Goal: Task Accomplishment & Management: Use online tool/utility

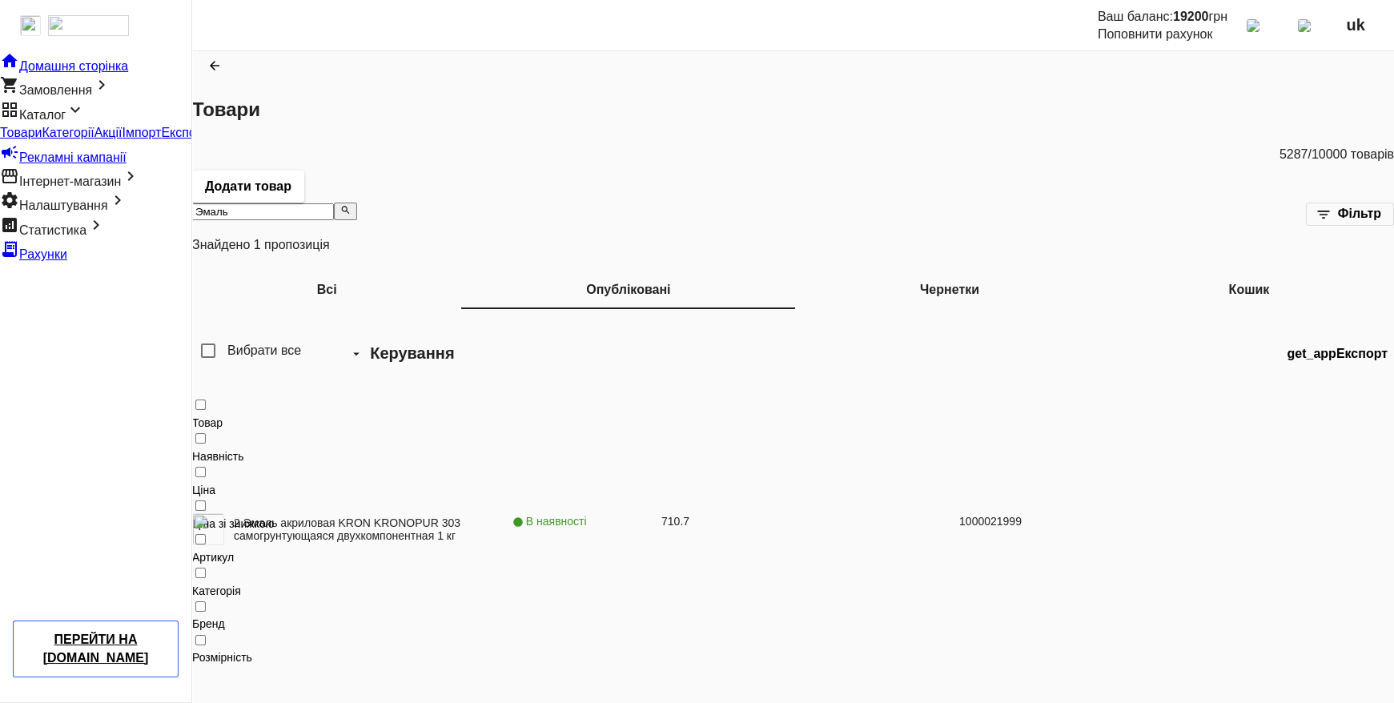
click at [512, 498] on div "2 Эмаль акриловая KRON KRONOPUR 303 самогрунтующаяся двухкомпонентная 1 кг" at bounding box center [352, 521] width 320 height 47
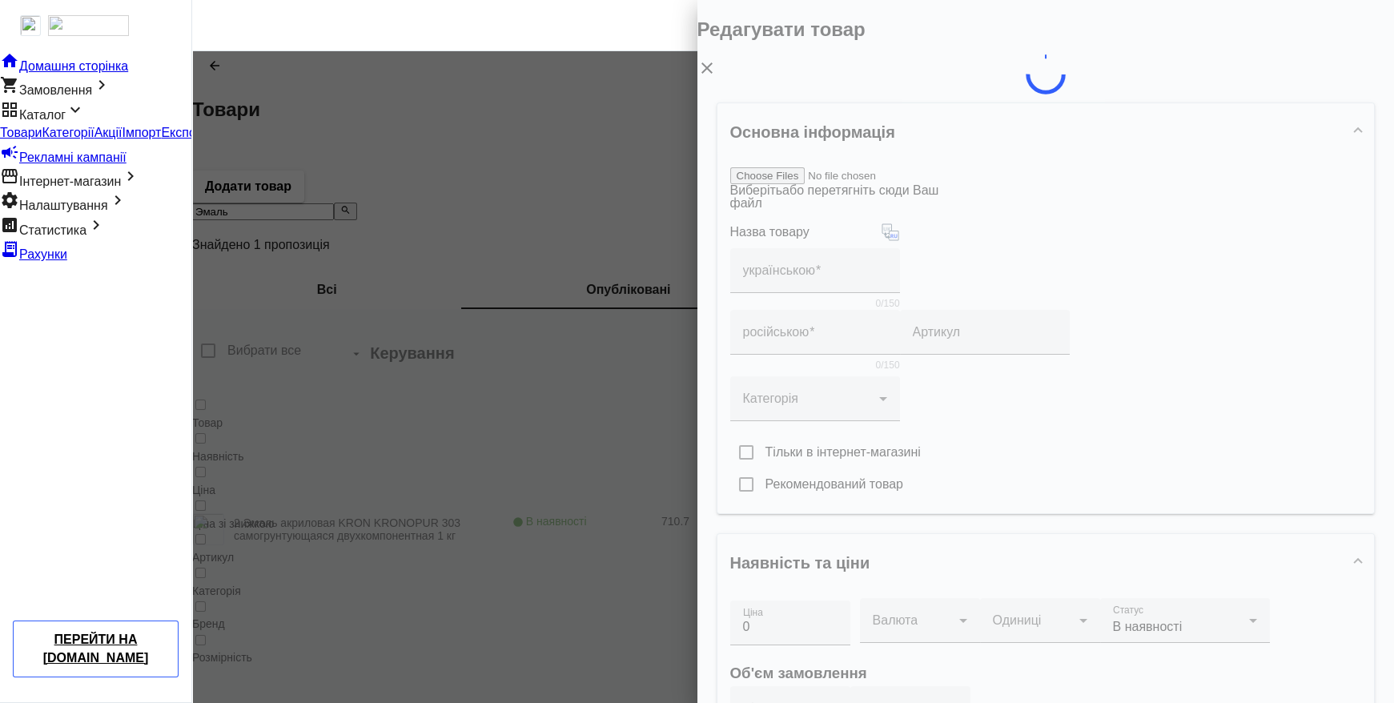
type input "2 Эмаль акриловая KRON KRONOPUR 303 самогрунтующаяся двухкомпонентная 1 кг"
type input "1000021999"
type input "710.7"
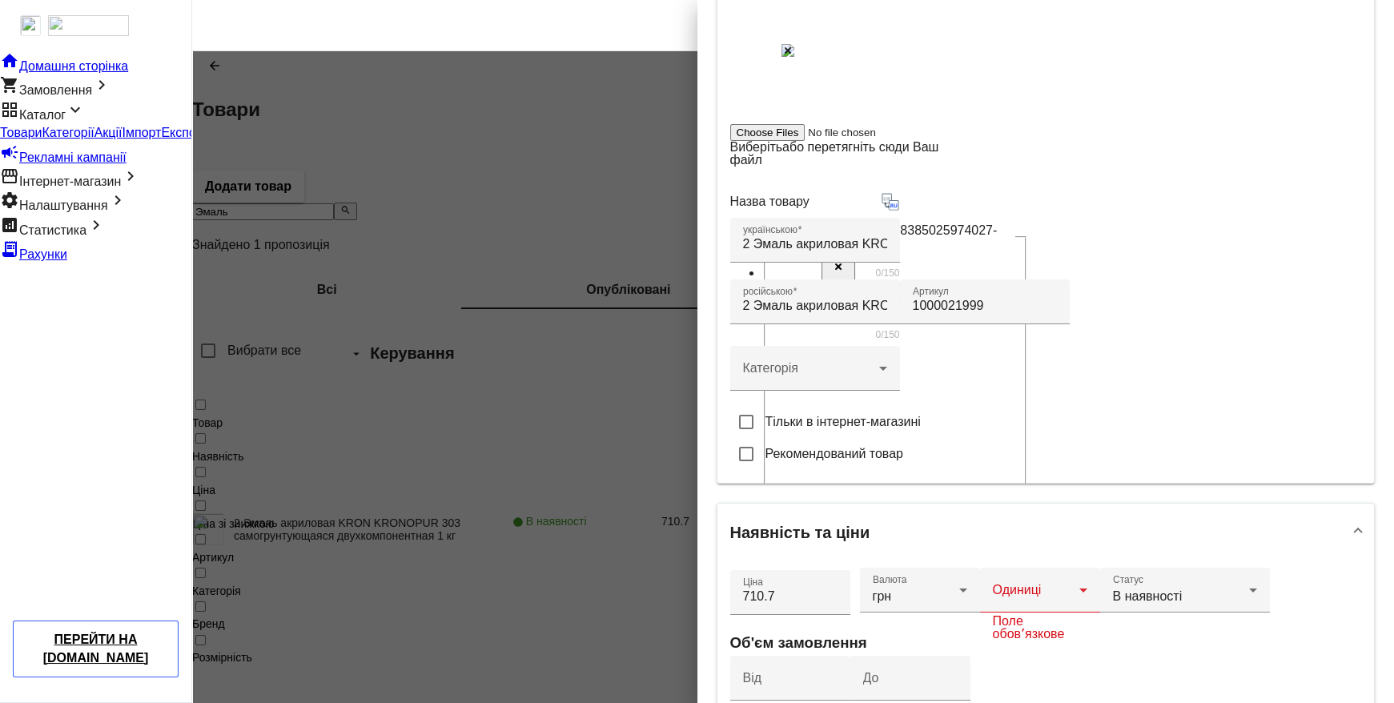
scroll to position [349, 0]
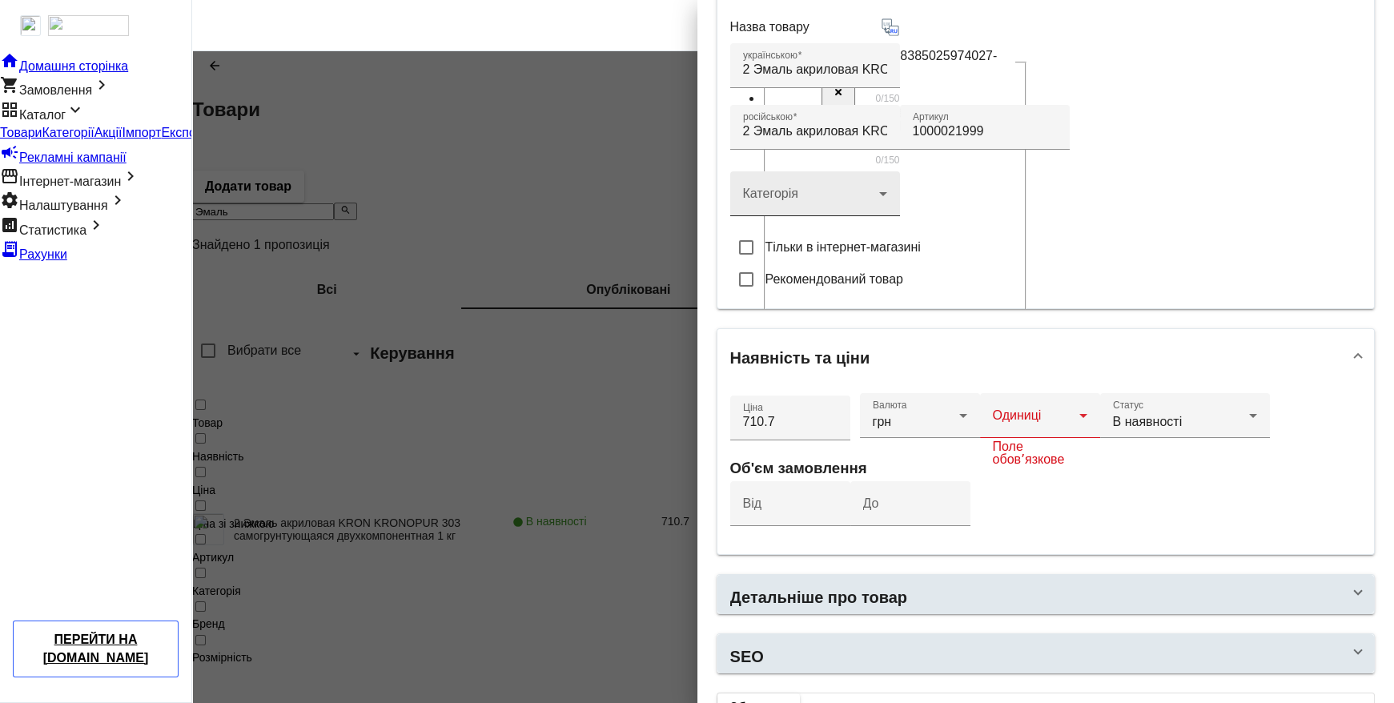
click at [821, 216] on div at bounding box center [815, 188] width 144 height 58
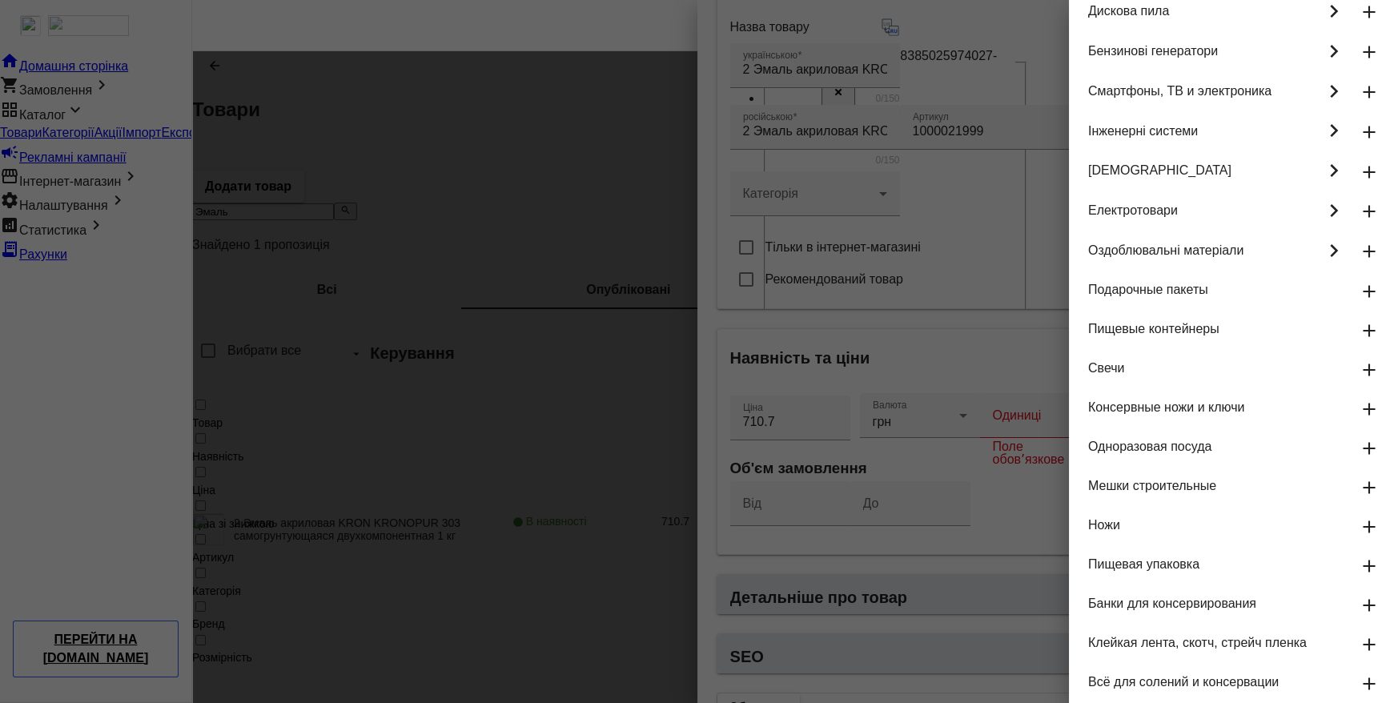
click at [1321, 269] on mat-icon "keyboard_arrow_right" at bounding box center [1334, 251] width 26 height 36
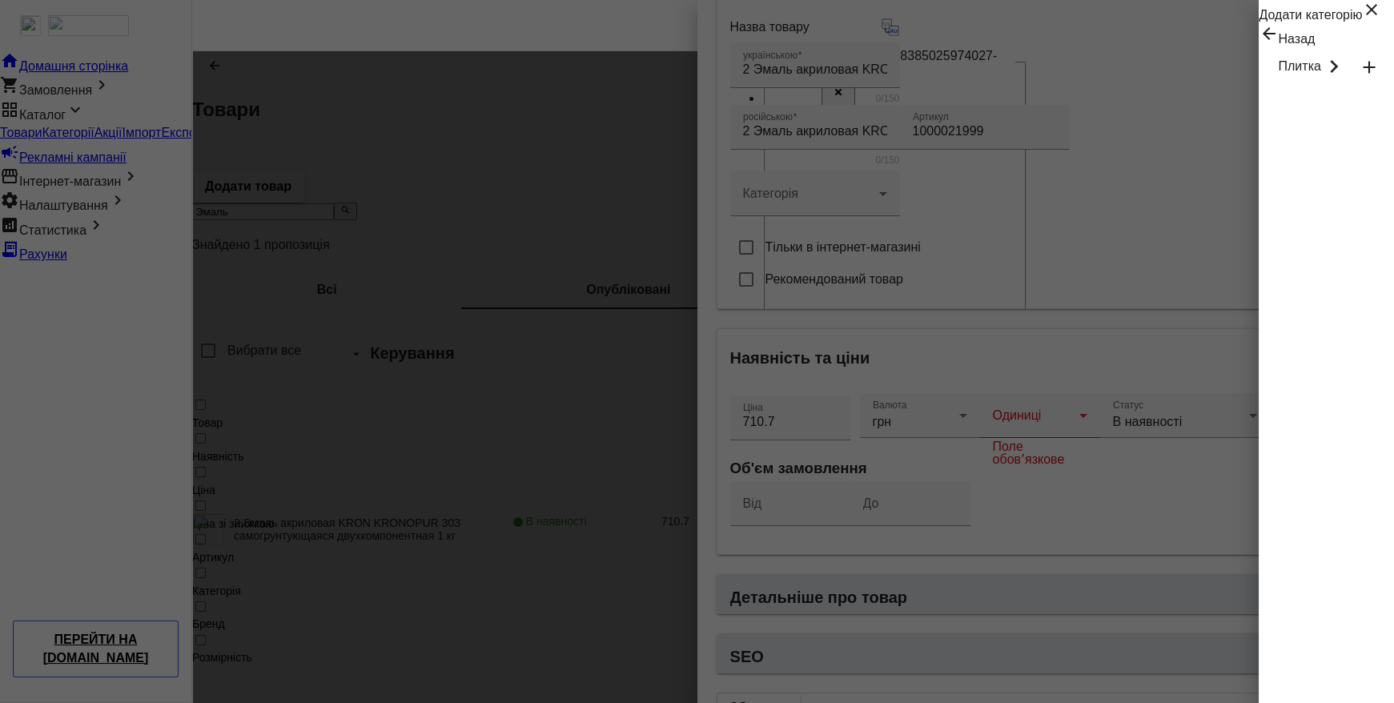
click at [1259, 43] on mat-icon "arrow_back" at bounding box center [1268, 33] width 19 height 19
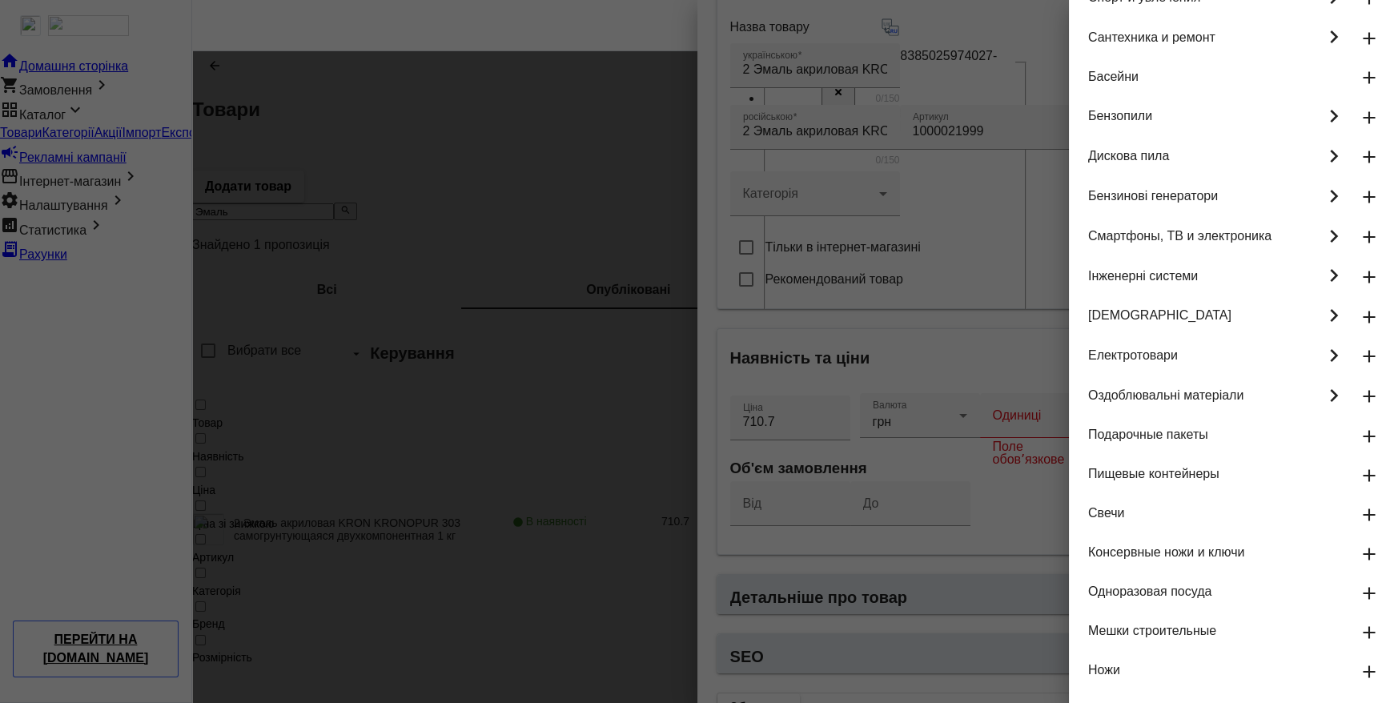
scroll to position [175, 0]
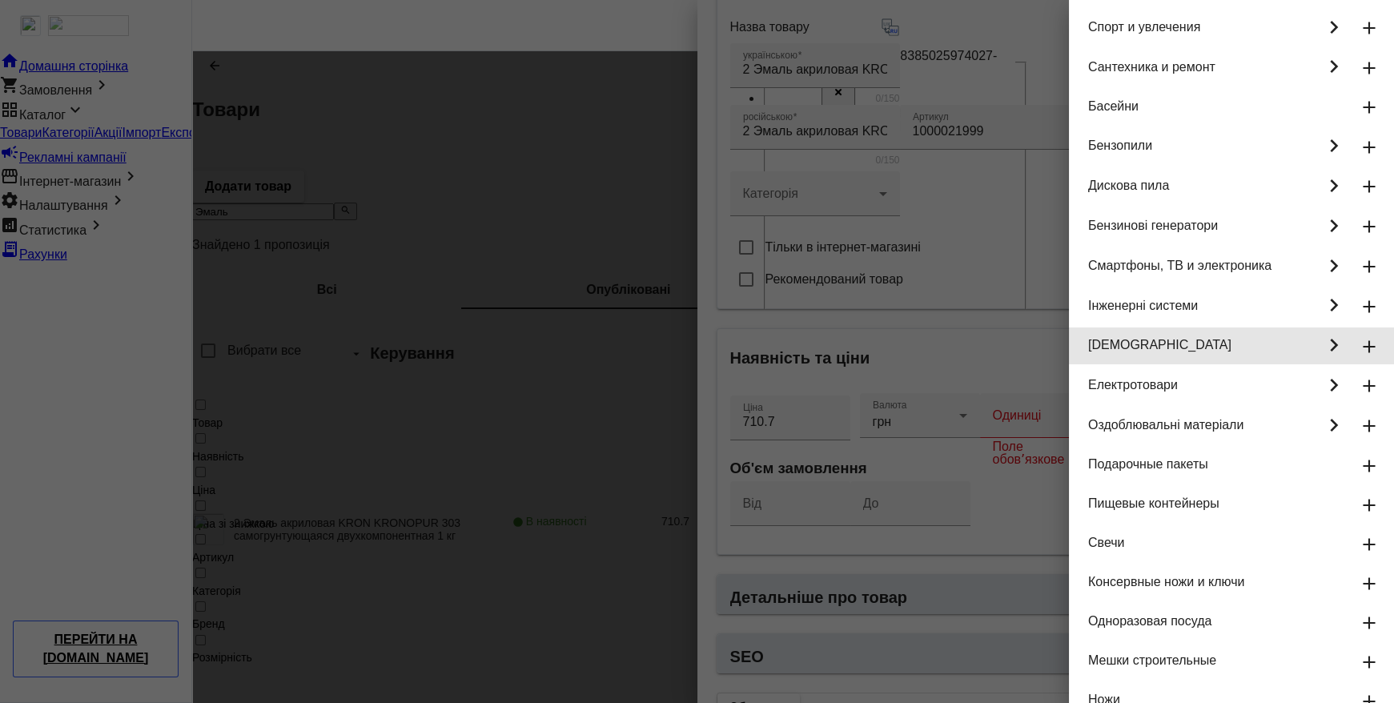
click at [1321, 364] on mat-icon "keyboard_arrow_right" at bounding box center [1334, 345] width 26 height 36
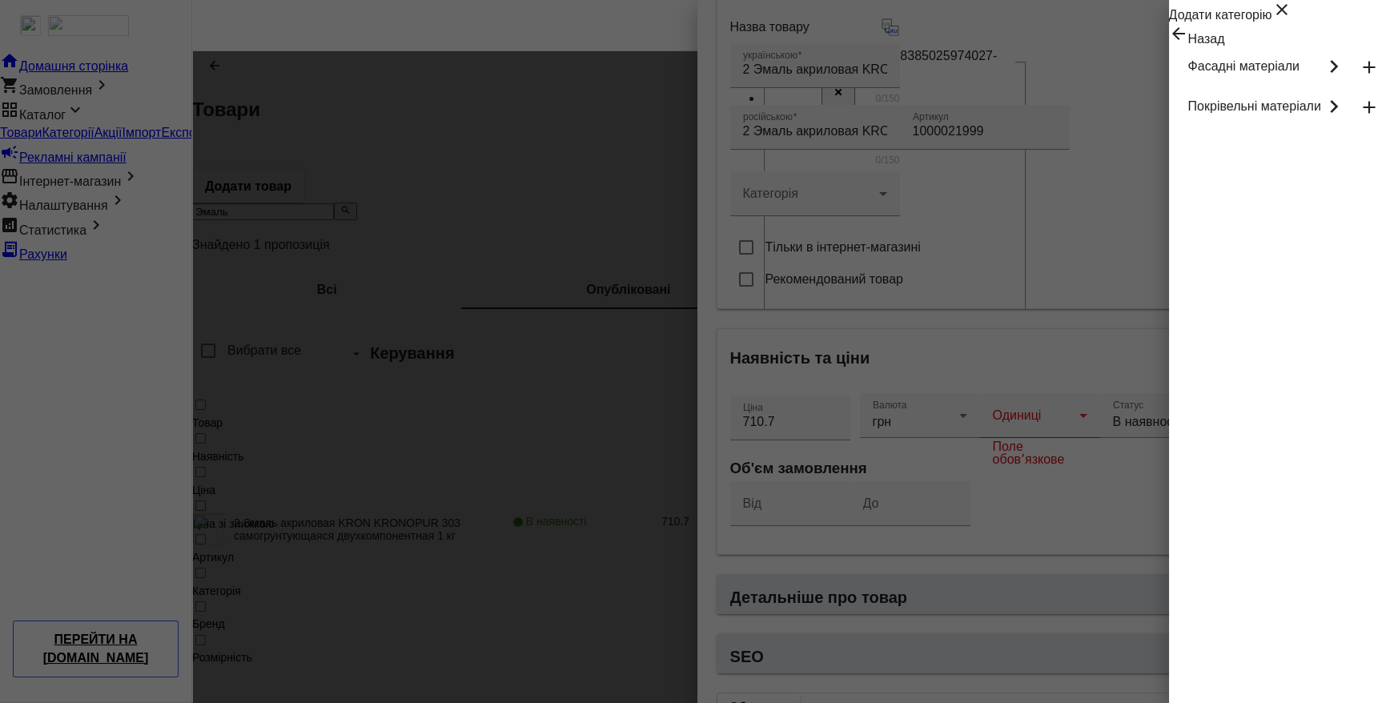
click at [1324, 85] on mat-icon "keyboard_arrow_right" at bounding box center [1334, 67] width 26 height 36
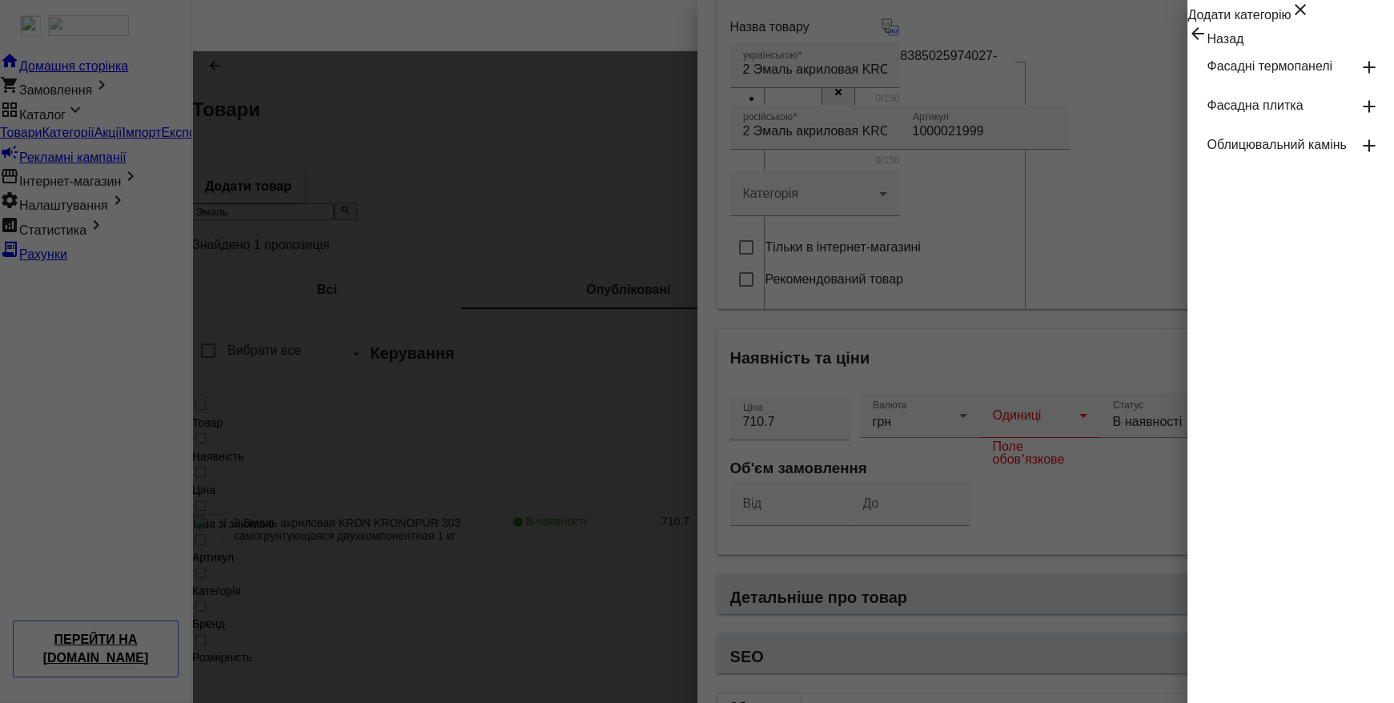
click at [1187, 43] on mat-icon "arrow_back" at bounding box center [1196, 33] width 19 height 19
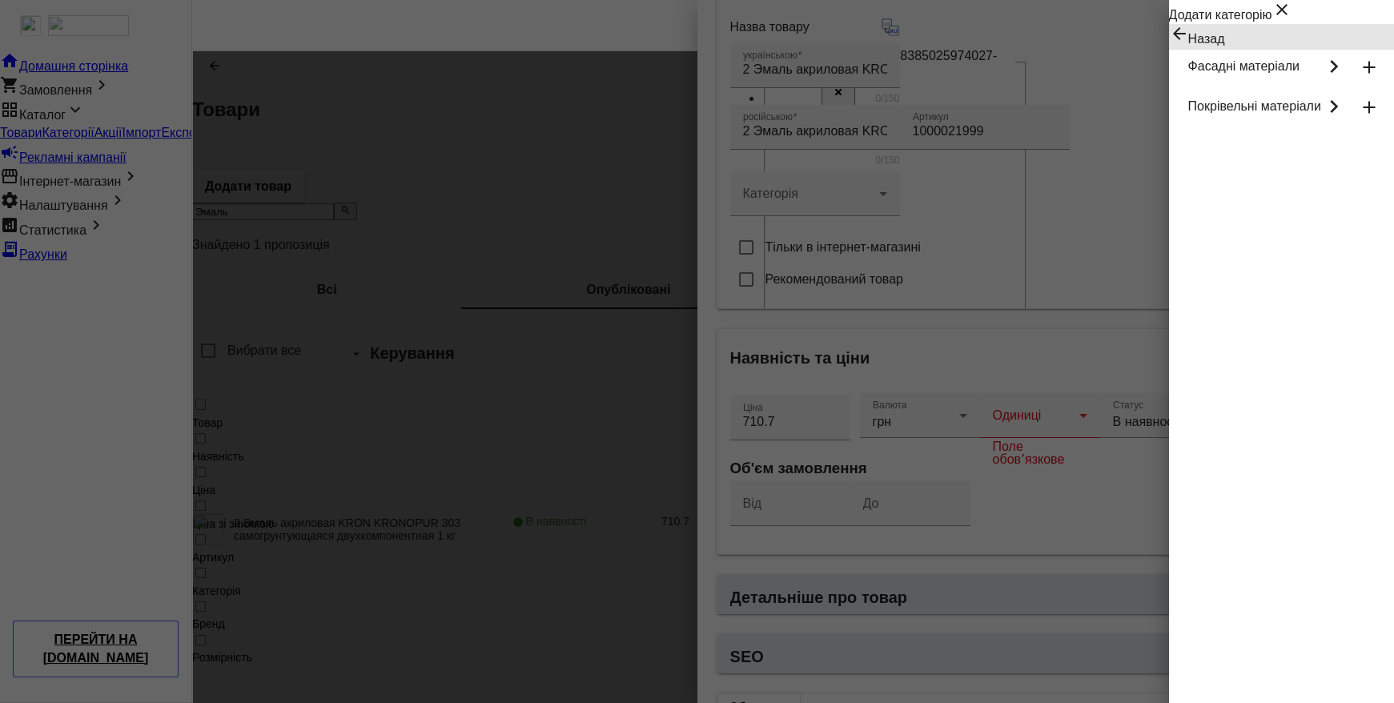
click at [1169, 43] on mat-icon "arrow_back" at bounding box center [1178, 33] width 19 height 19
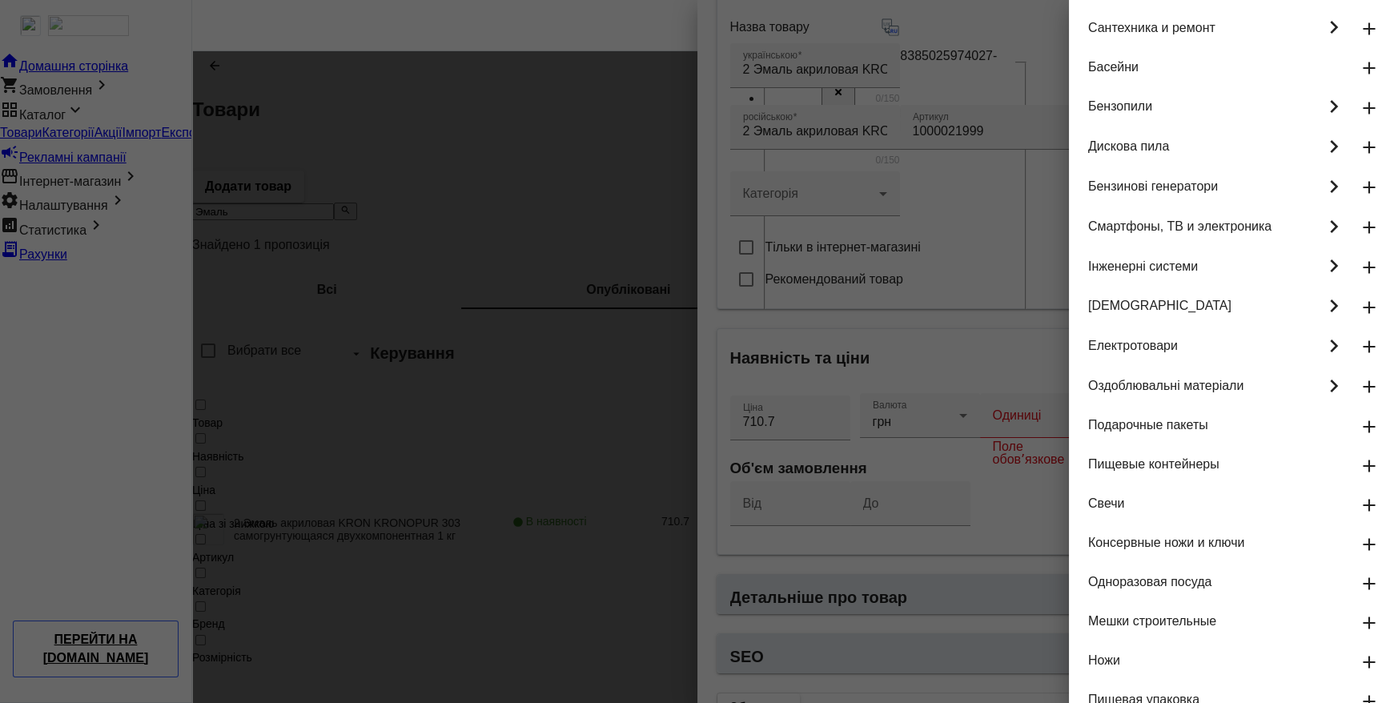
scroll to position [262, 0]
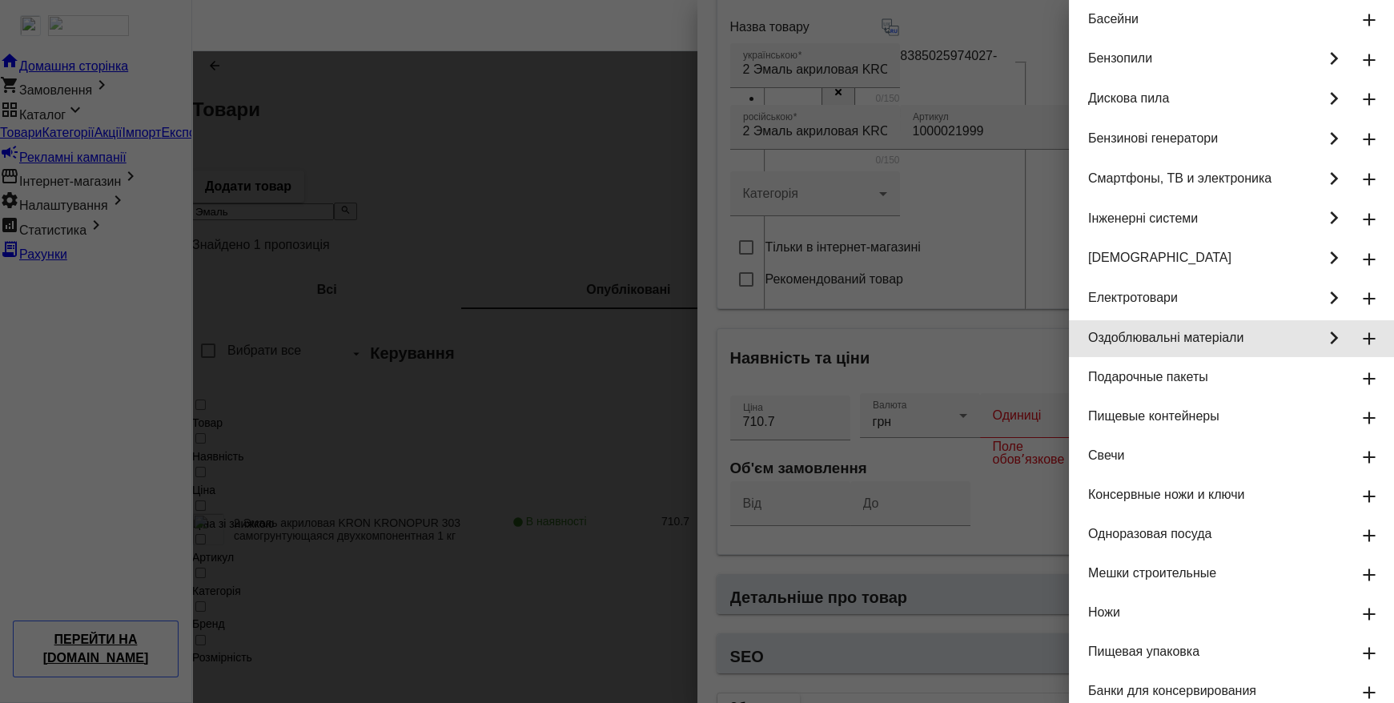
click at [1321, 356] on mat-icon "keyboard_arrow_right" at bounding box center [1334, 338] width 26 height 36
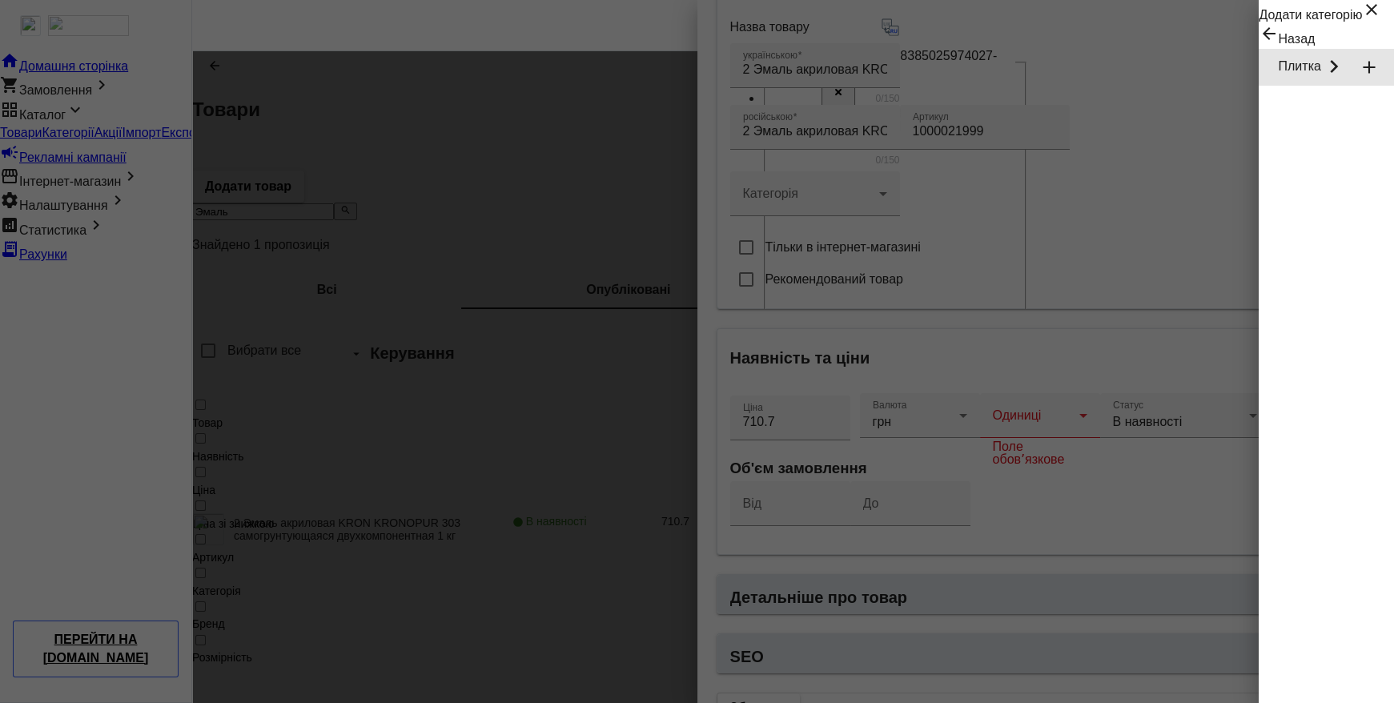
click at [1325, 85] on mat-icon "keyboard_arrow_right" at bounding box center [1334, 67] width 26 height 36
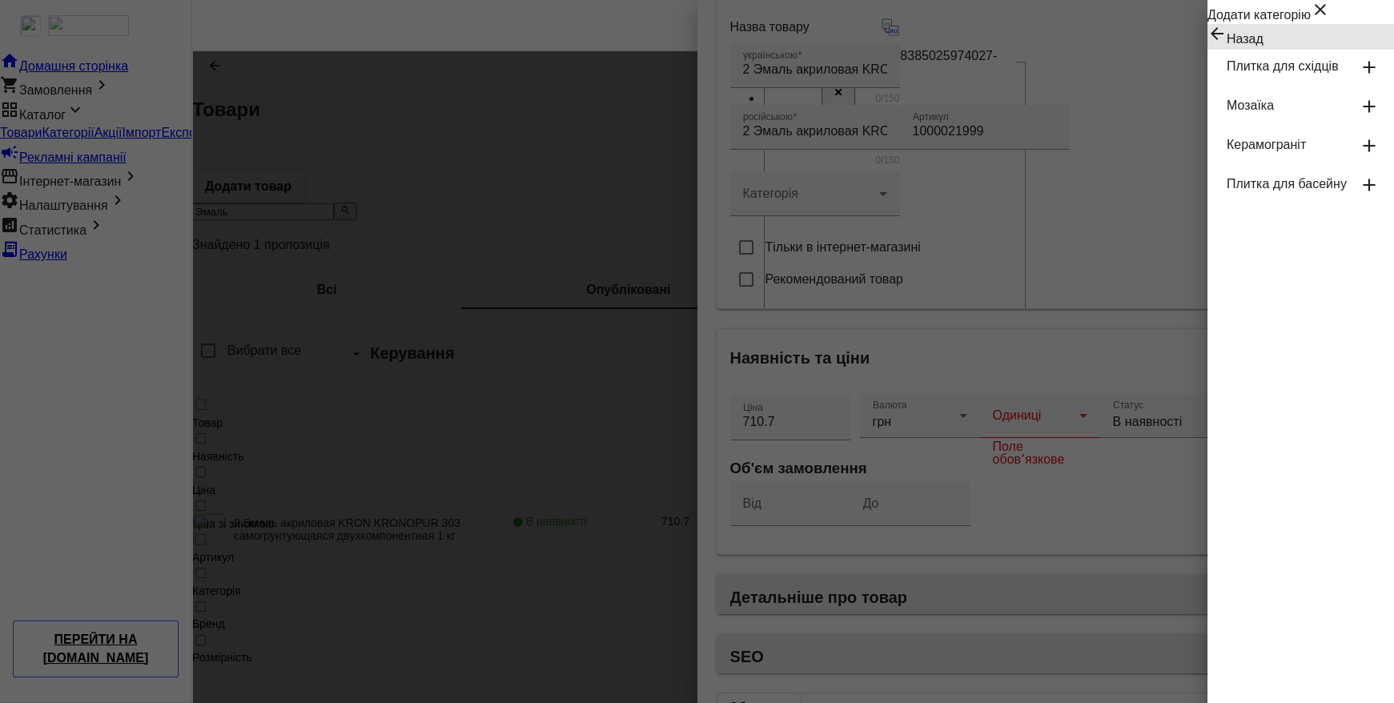
click at [1207, 43] on mat-icon "arrow_back" at bounding box center [1216, 33] width 19 height 19
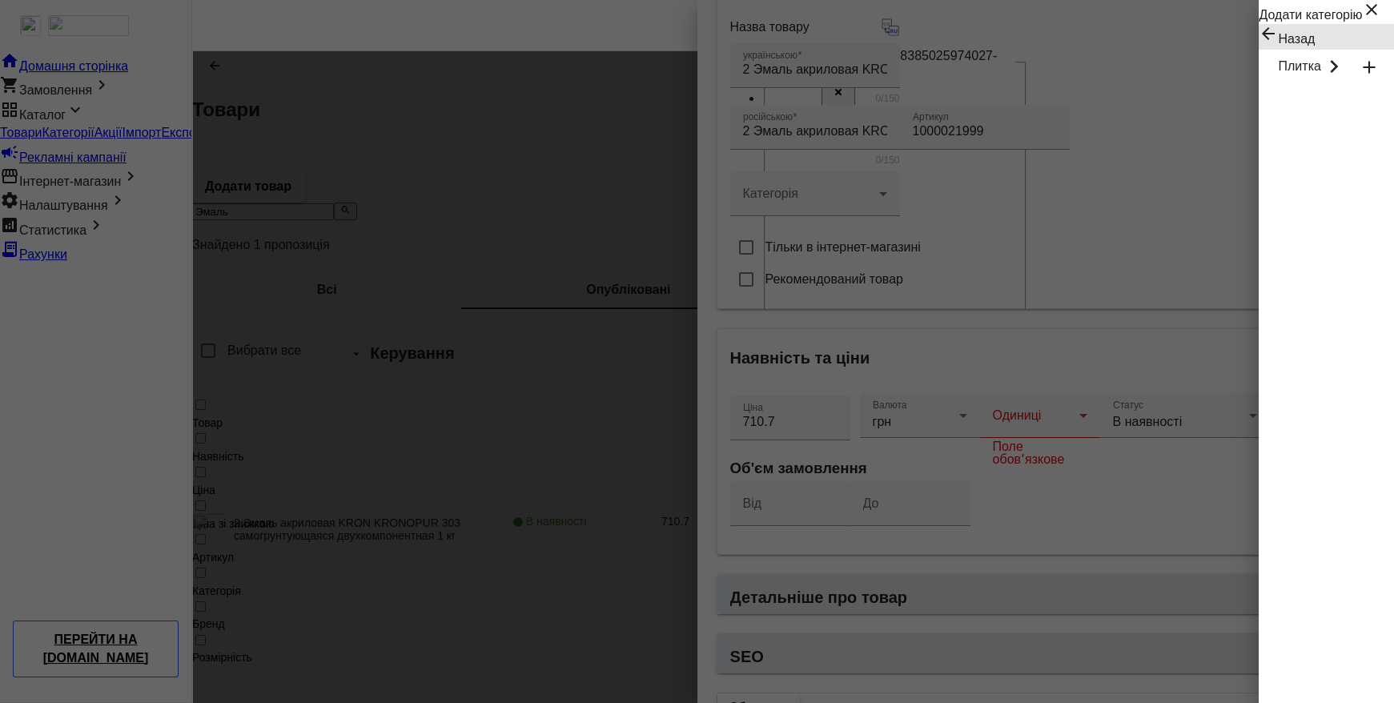
click at [1259, 43] on mat-icon "arrow_back" at bounding box center [1268, 33] width 19 height 19
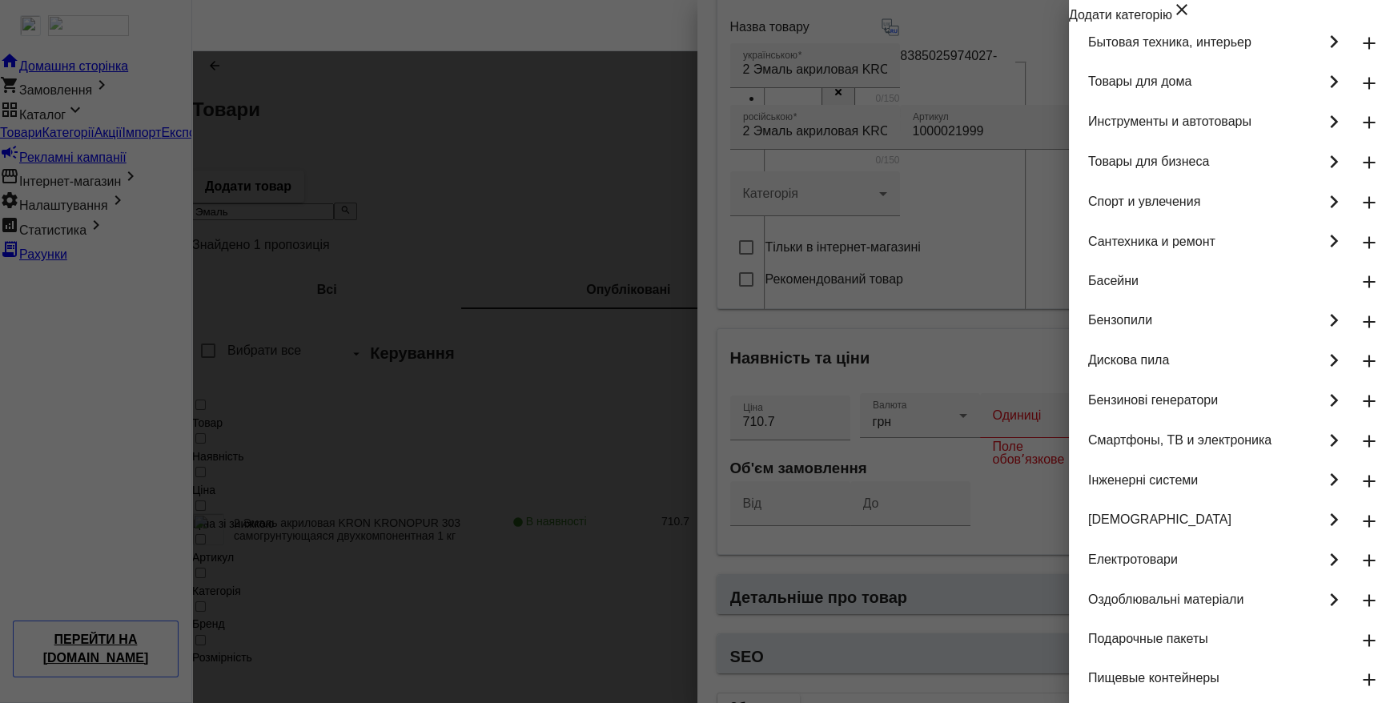
click at [581, 263] on div at bounding box center [697, 351] width 1394 height 703
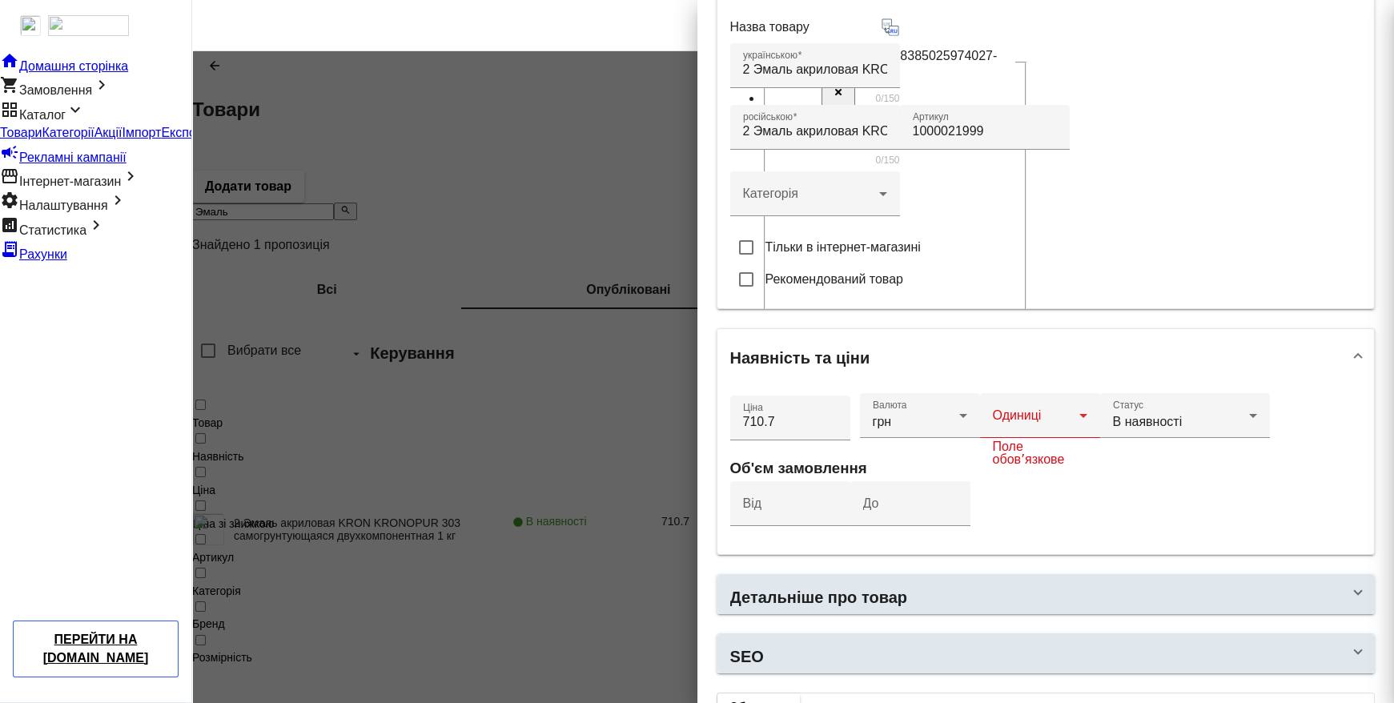
click at [581, 263] on div at bounding box center [793, 419] width 1202 height 737
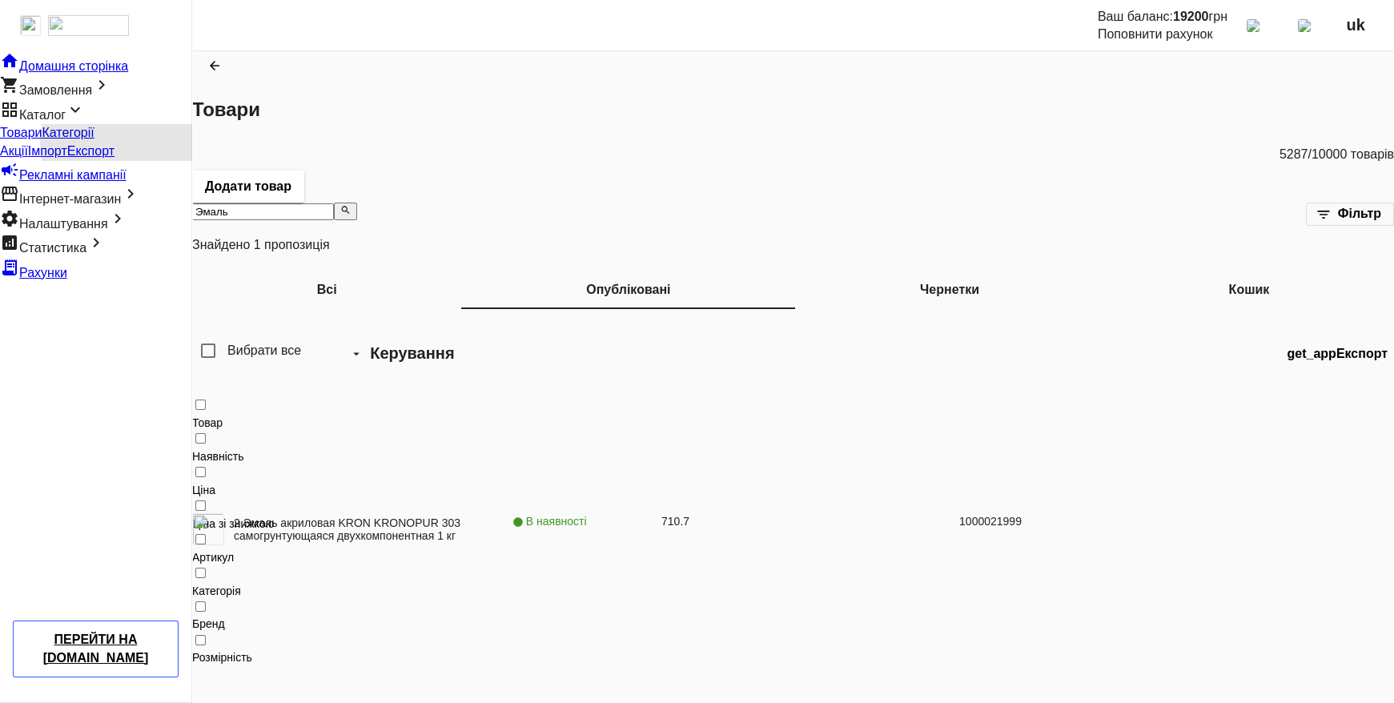
click at [94, 139] on span "Категорії" at bounding box center [68, 133] width 52 height 14
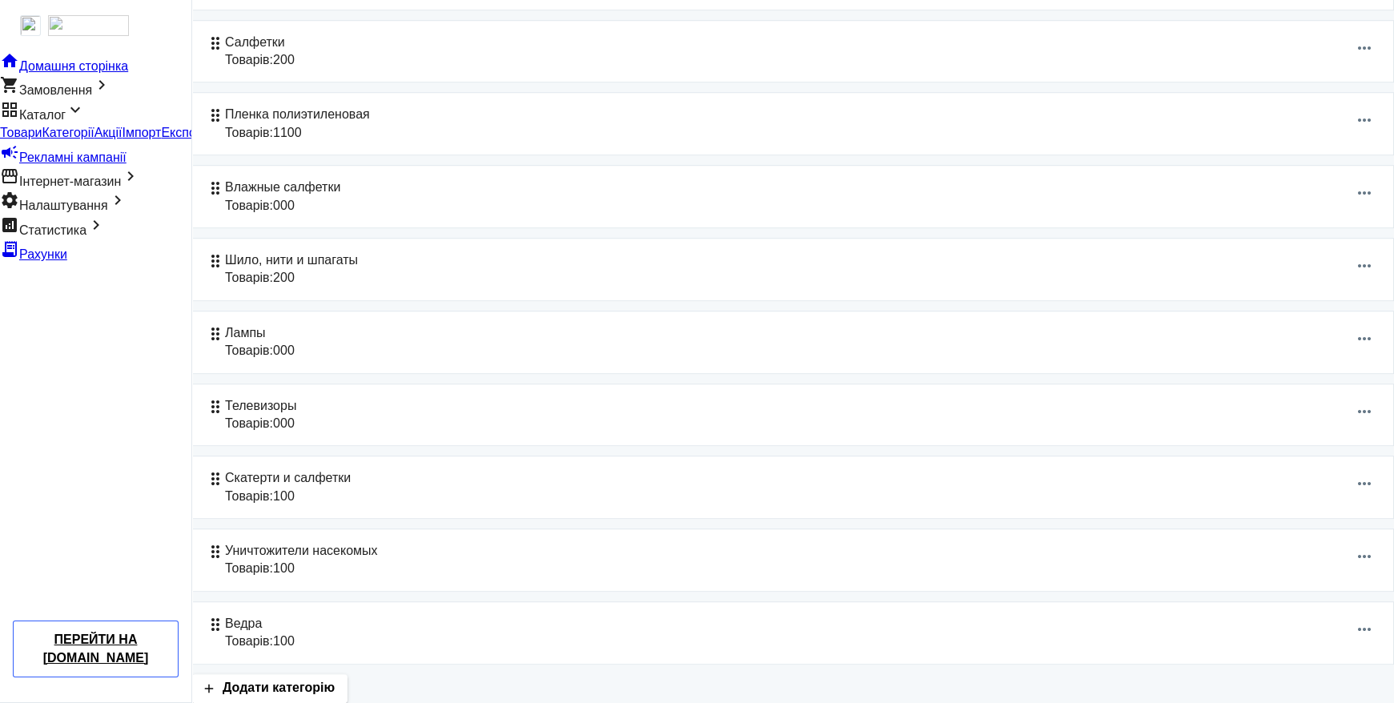
scroll to position [3493, 0]
click at [1355, 423] on mat-icon "more_horiz" at bounding box center [1364, 413] width 19 height 19
click at [1313, 472] on span "Редагувати" at bounding box center [1314, 467] width 67 height 13
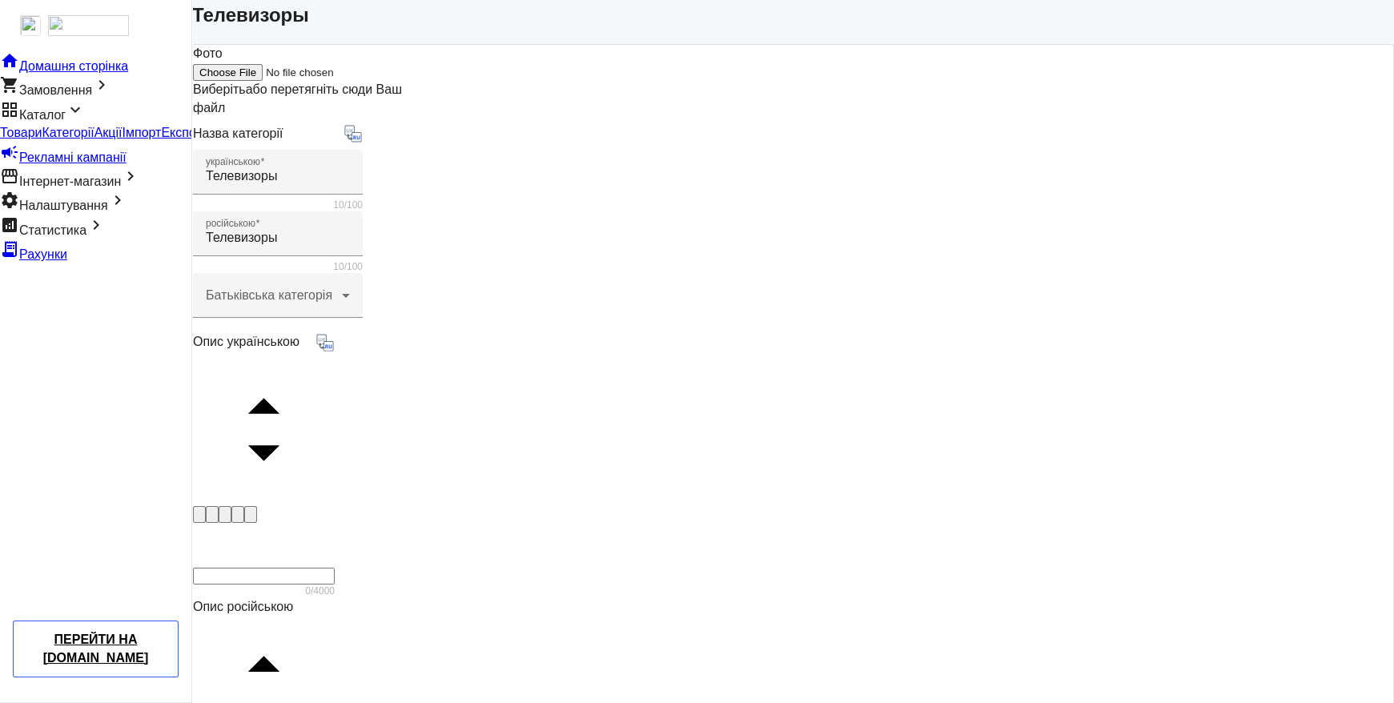
scroll to position [175, 0]
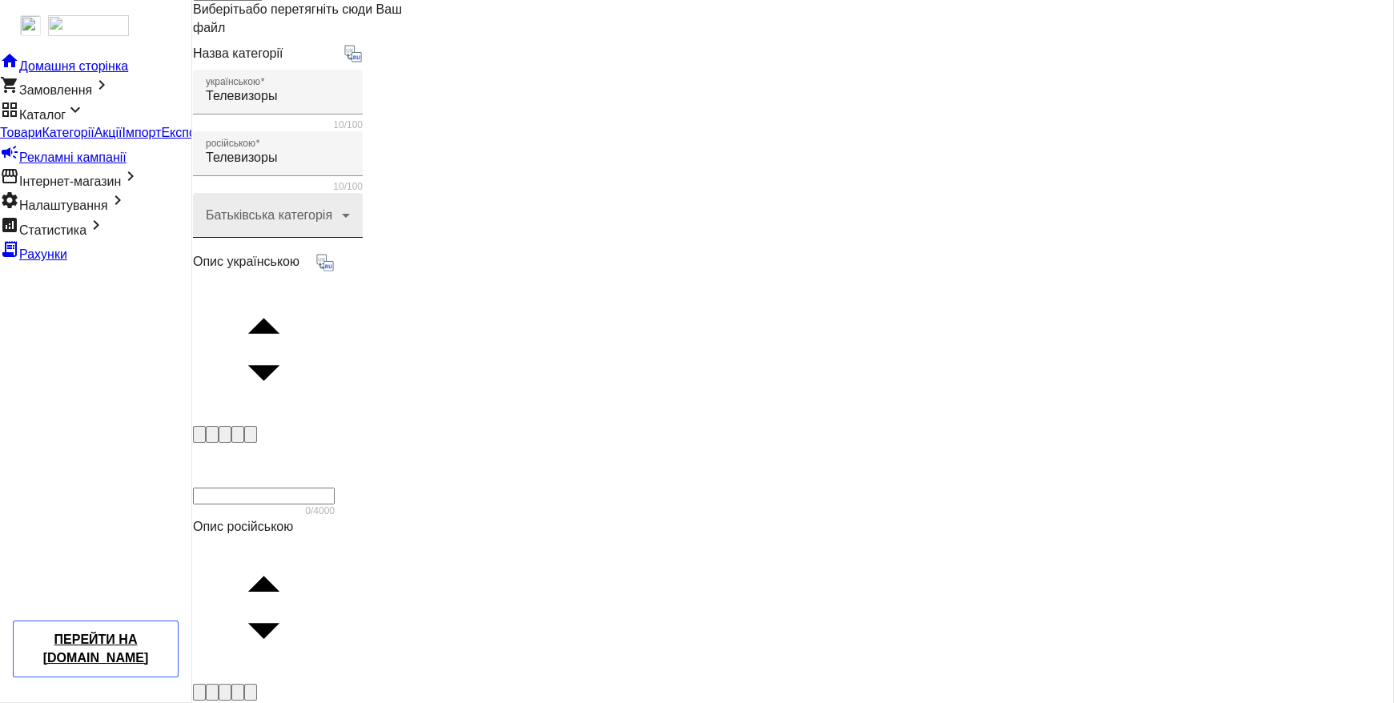
click at [350, 238] on div at bounding box center [278, 209] width 144 height 58
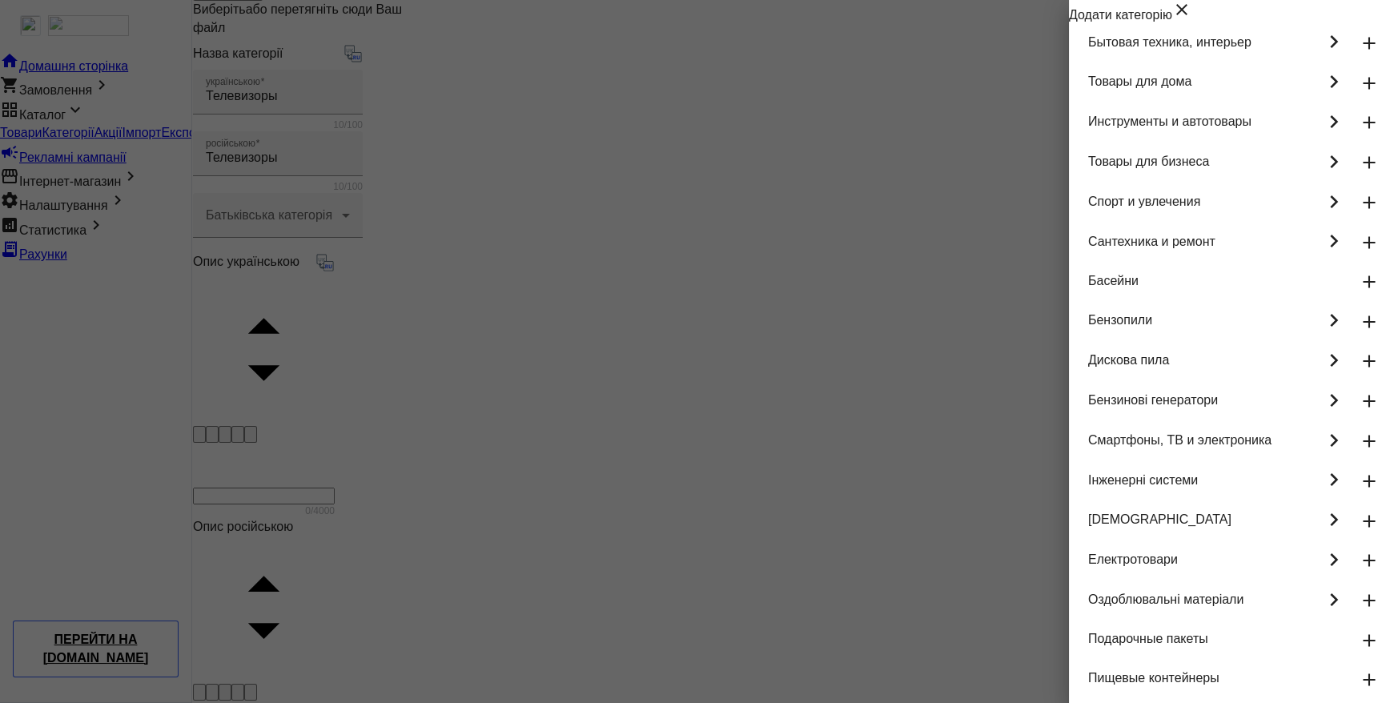
click at [870, 87] on div at bounding box center [697, 351] width 1394 height 703
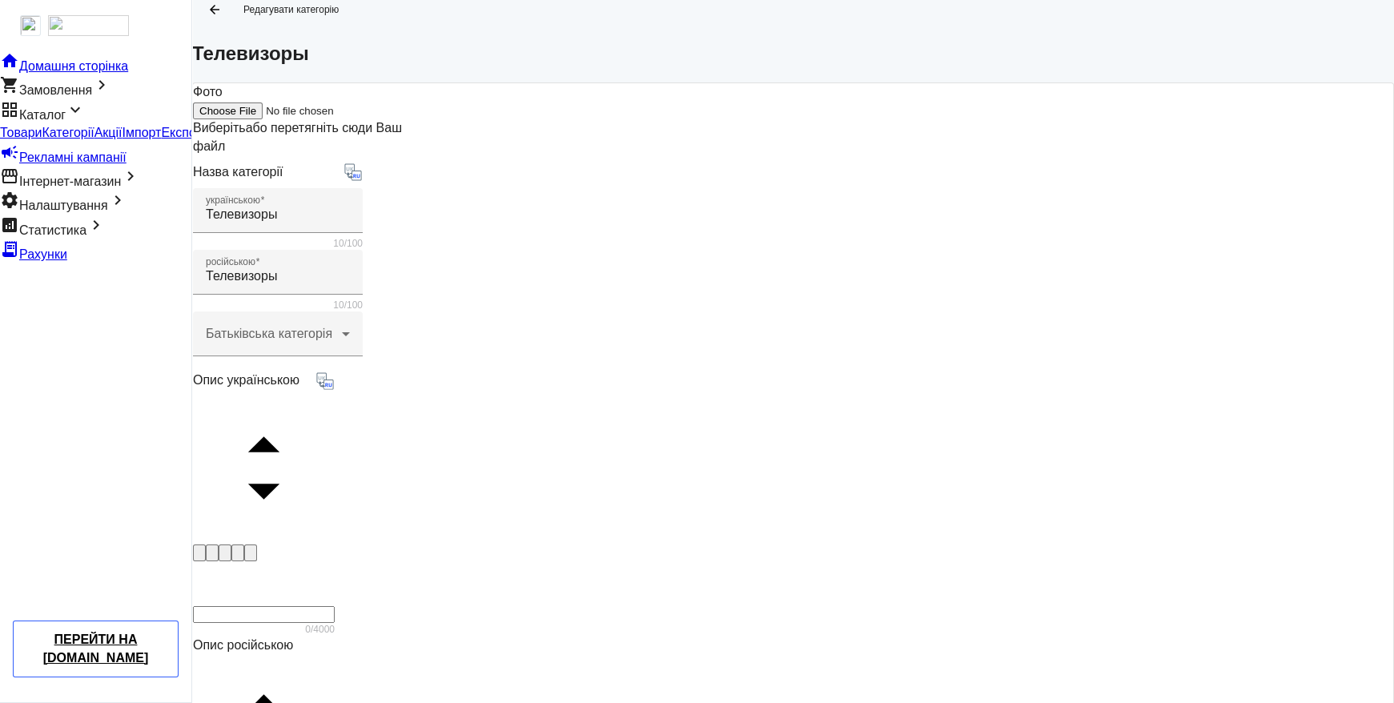
scroll to position [0, 0]
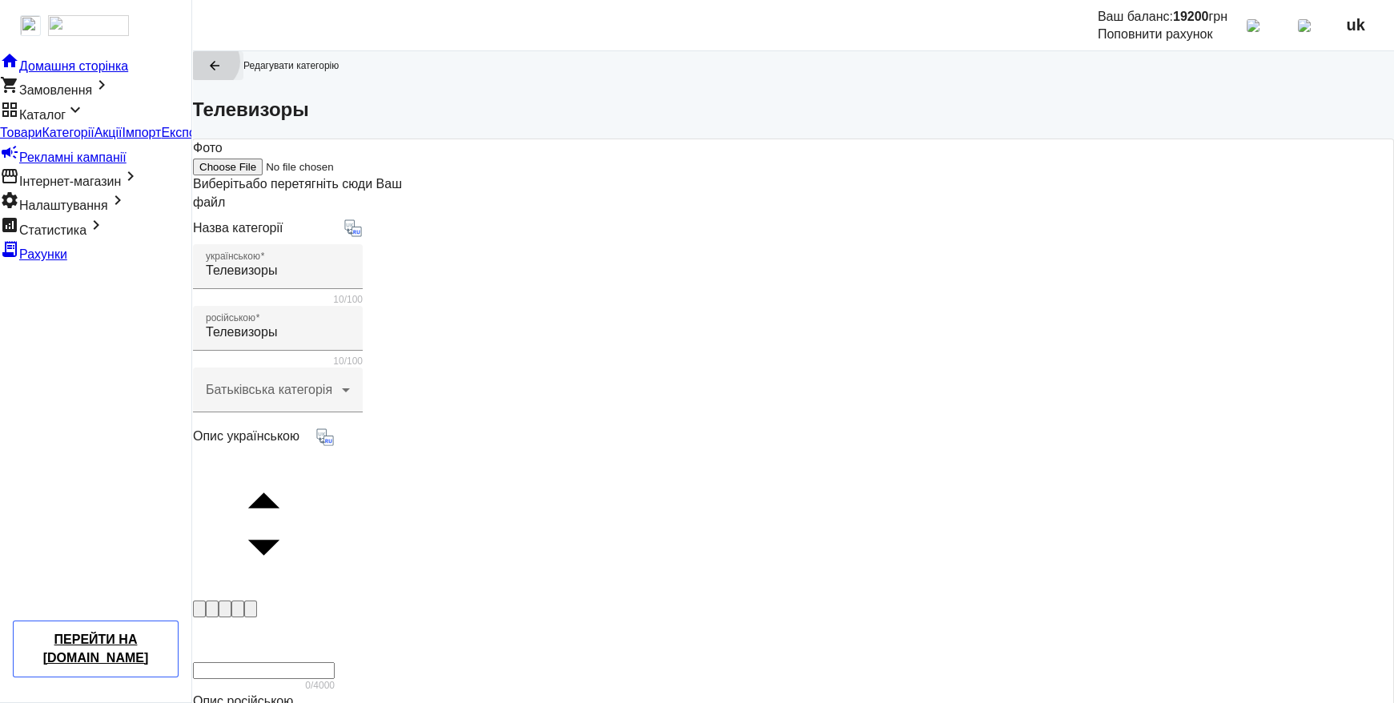
click at [222, 73] on mat-icon "arrow_back" at bounding box center [214, 65] width 14 height 14
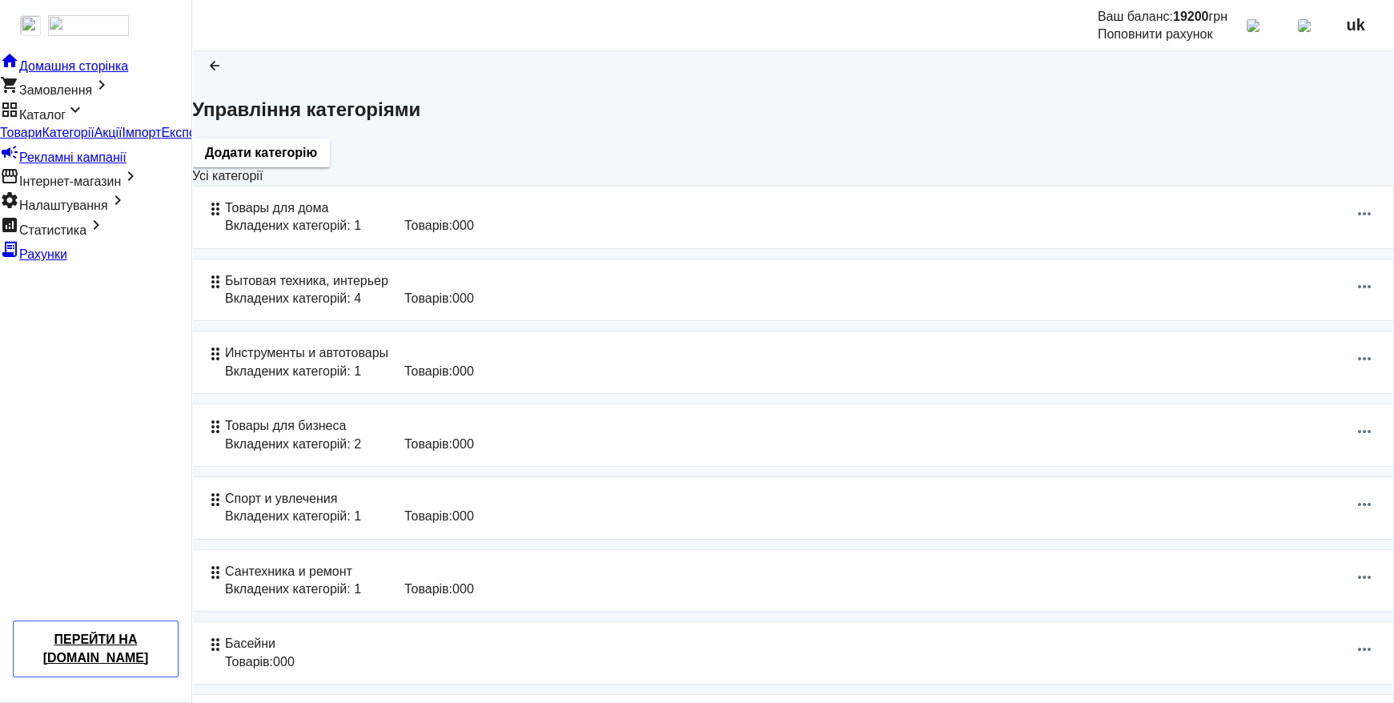
click at [94, 139] on span "Категорії" at bounding box center [68, 133] width 52 height 14
click at [123, 139] on span "Імпорт" at bounding box center [142, 133] width 39 height 14
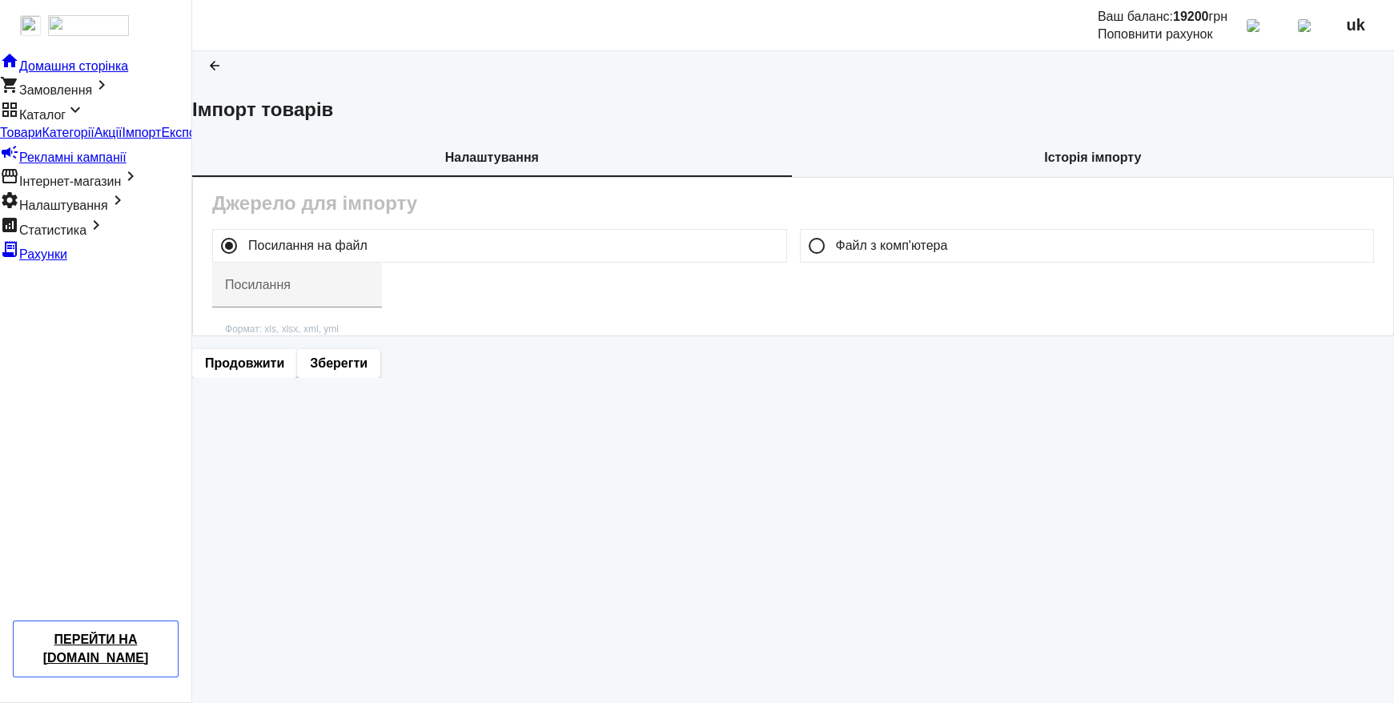
type input "[URL][DOMAIN_NAME]"
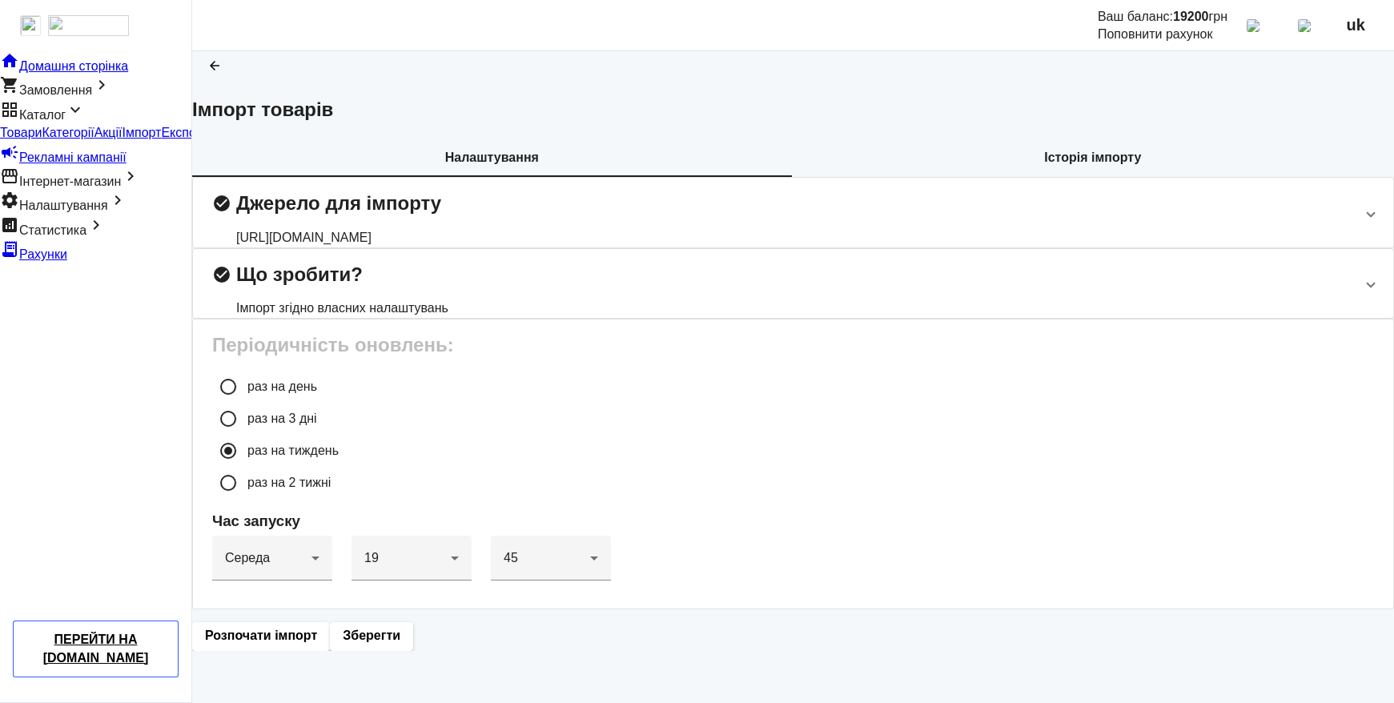
click at [1044, 164] on b "Історія імпорту" at bounding box center [1092, 157] width 97 height 13
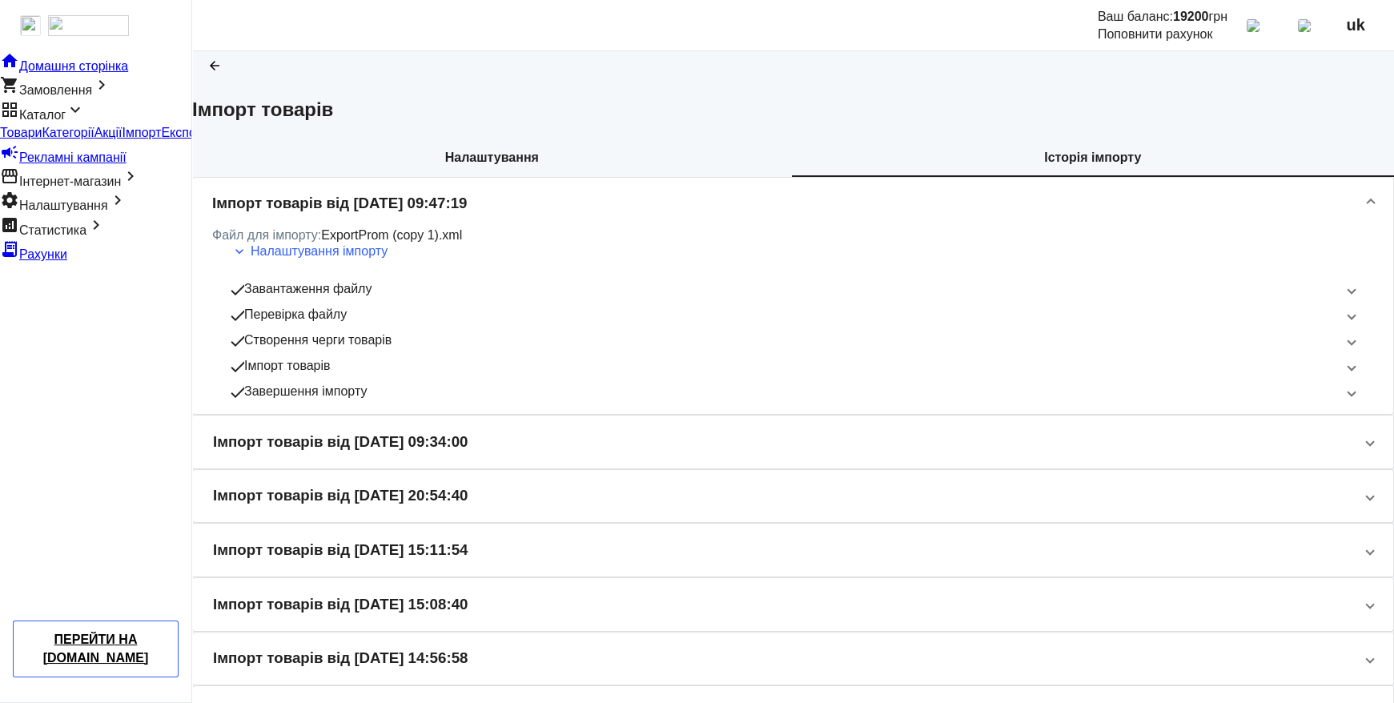
click at [458, 164] on b "Налаштування" at bounding box center [492, 157] width 94 height 13
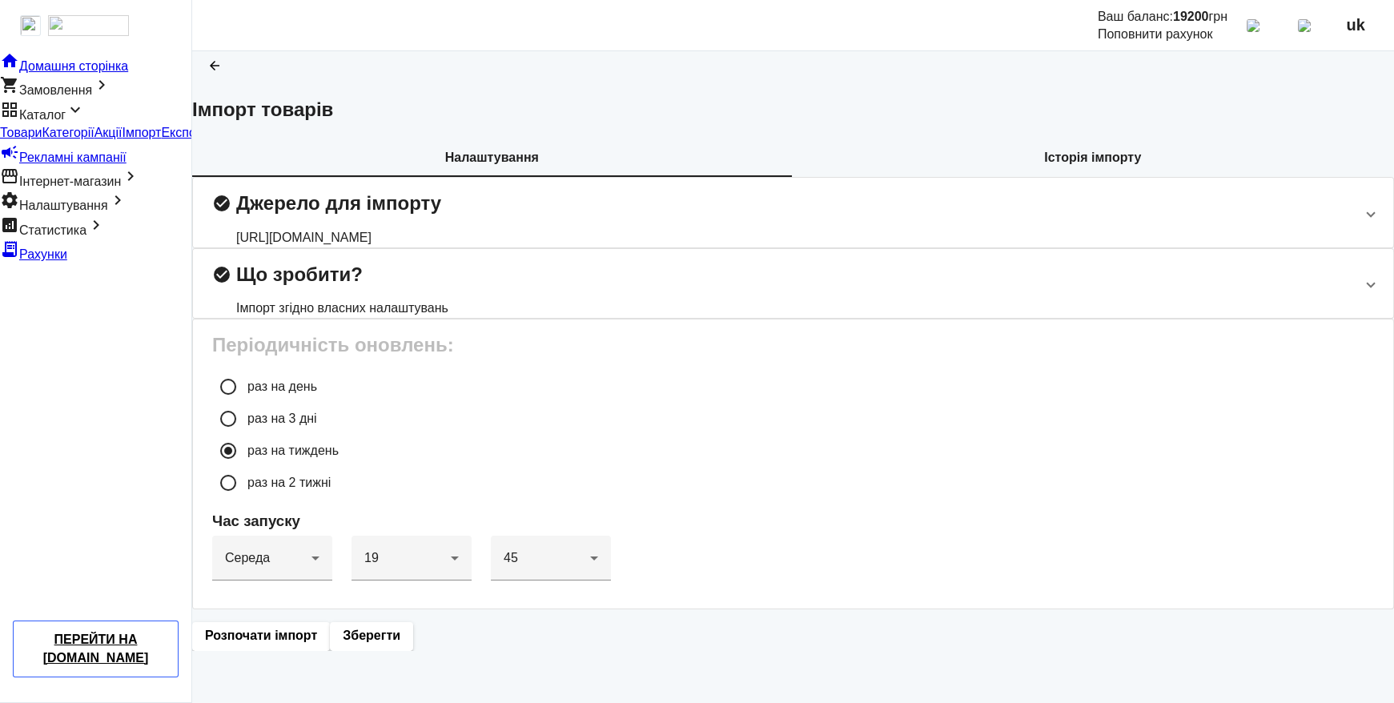
click at [441, 247] on div "[URL][DOMAIN_NAME]" at bounding box center [338, 238] width 205 height 18
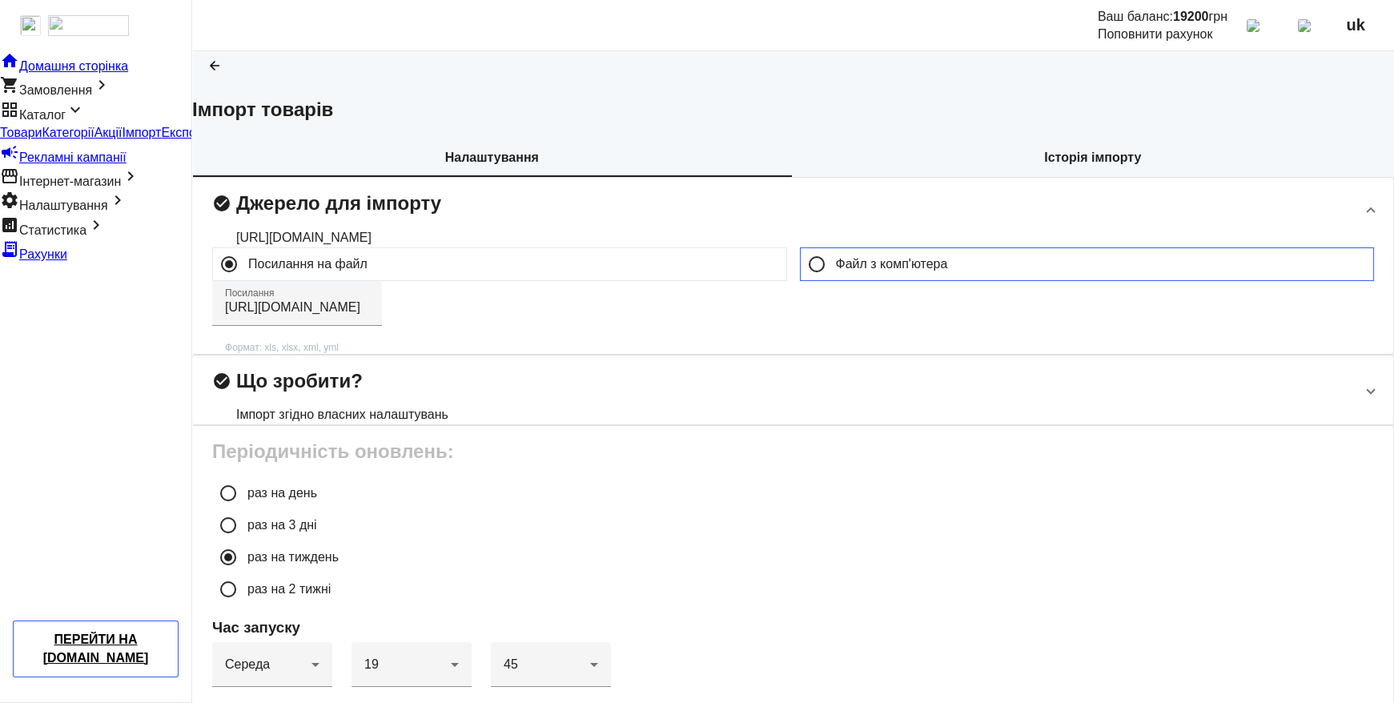
click at [838, 271] on label "Файл з комп'ютера" at bounding box center [890, 264] width 115 height 13
click at [833, 280] on input "Файл з комп'ютера" at bounding box center [817, 264] width 32 height 32
radio input "true"
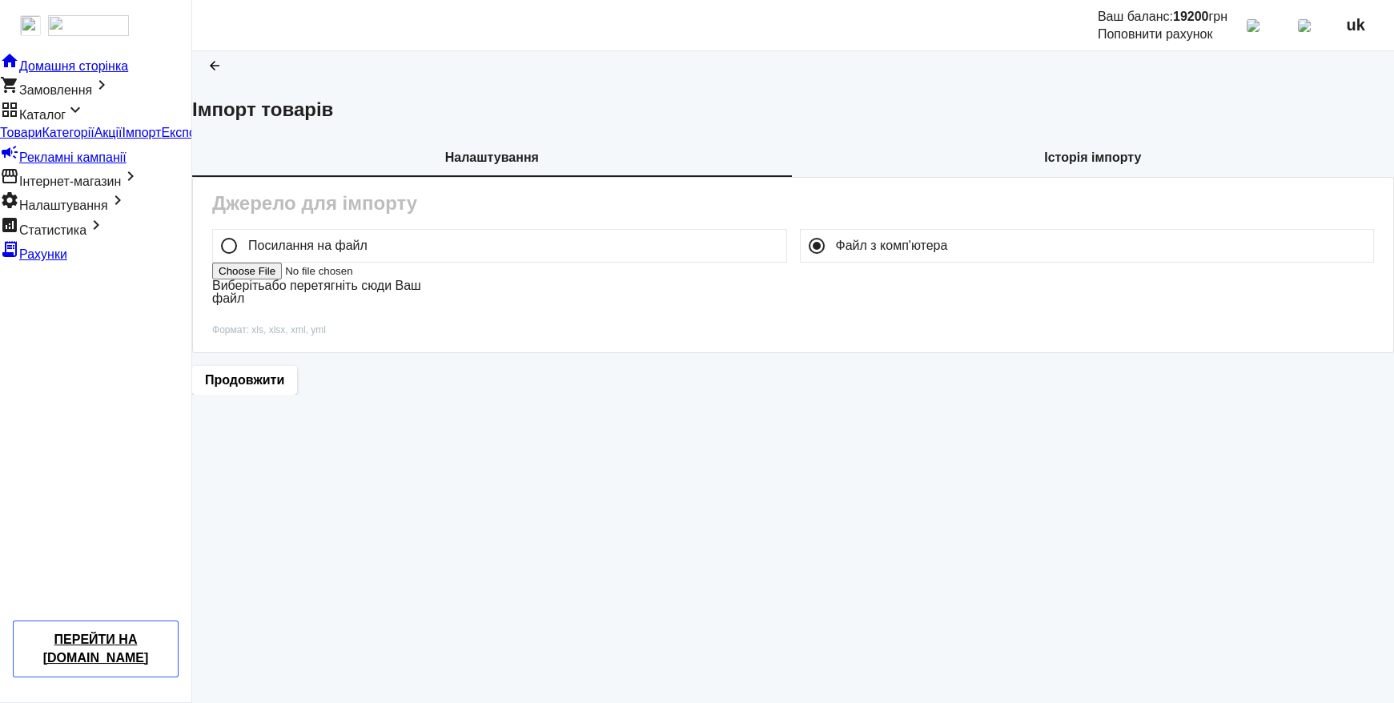
click at [421, 305] on label "Виберіть або перетягніть сюди Ваш файл" at bounding box center [316, 292] width 209 height 26
click at [415, 279] on input "Виберіть або перетягніть сюди Ваш файл" at bounding box center [313, 271] width 203 height 17
type input "C:\fakepath\ExportProm (copy 1).xml"
click at [284, 391] on span "Продовжити" at bounding box center [244, 382] width 79 height 18
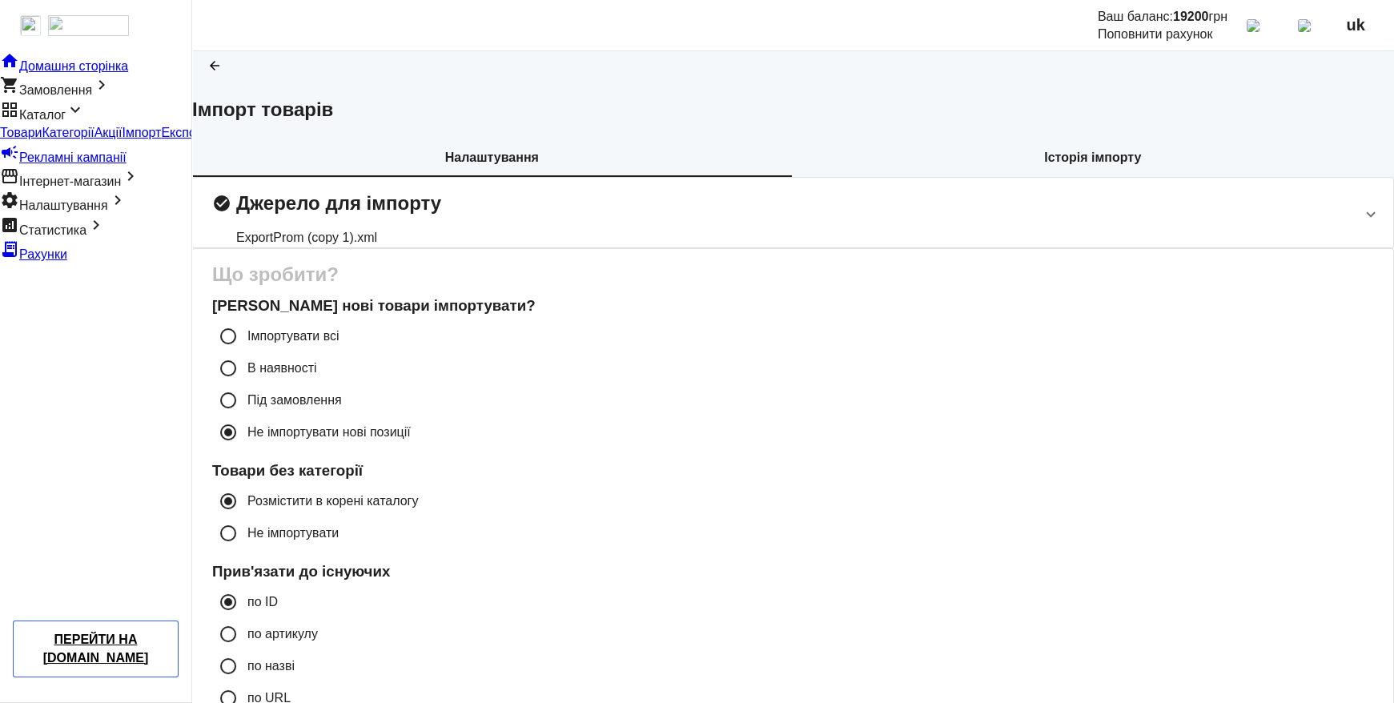
click at [339, 343] on label "Імпортувати всі" at bounding box center [291, 336] width 95 height 13
click at [244, 352] on input "Імпортувати всі" at bounding box center [228, 336] width 32 height 32
radio input "true"
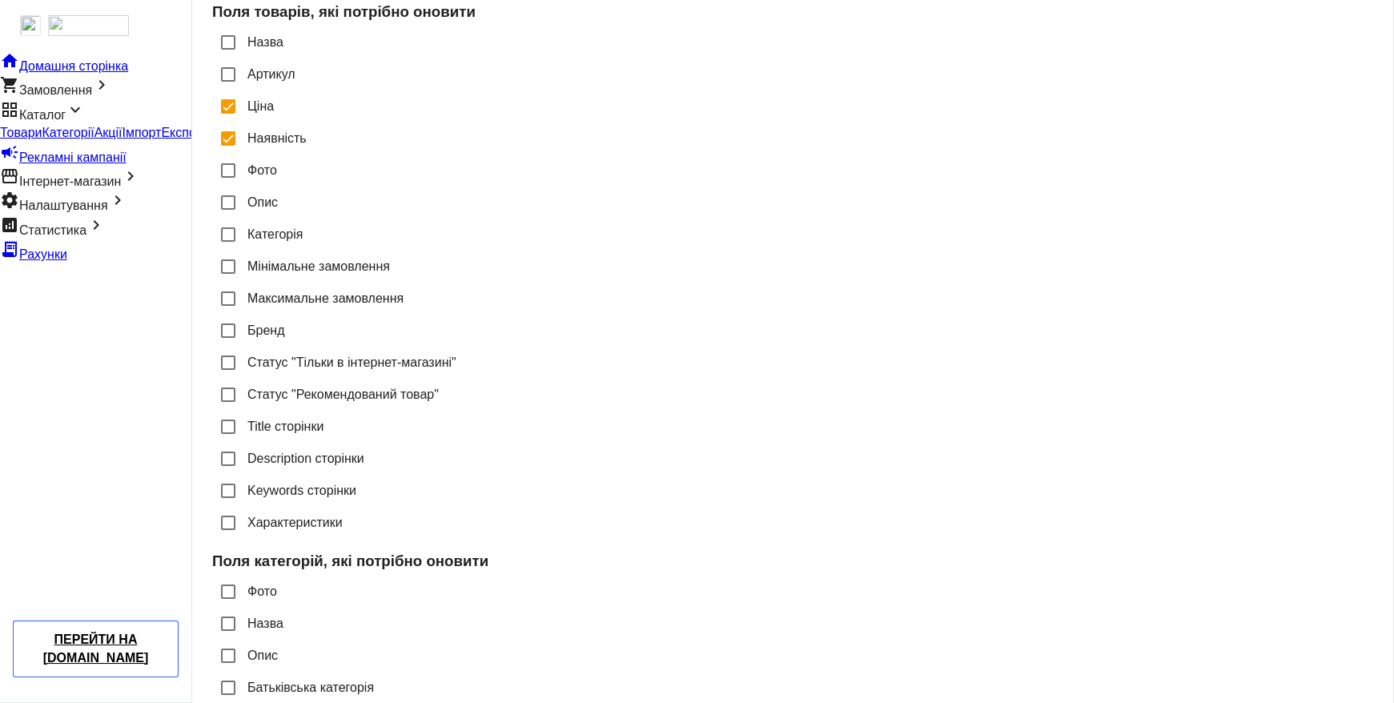
scroll to position [873, 0]
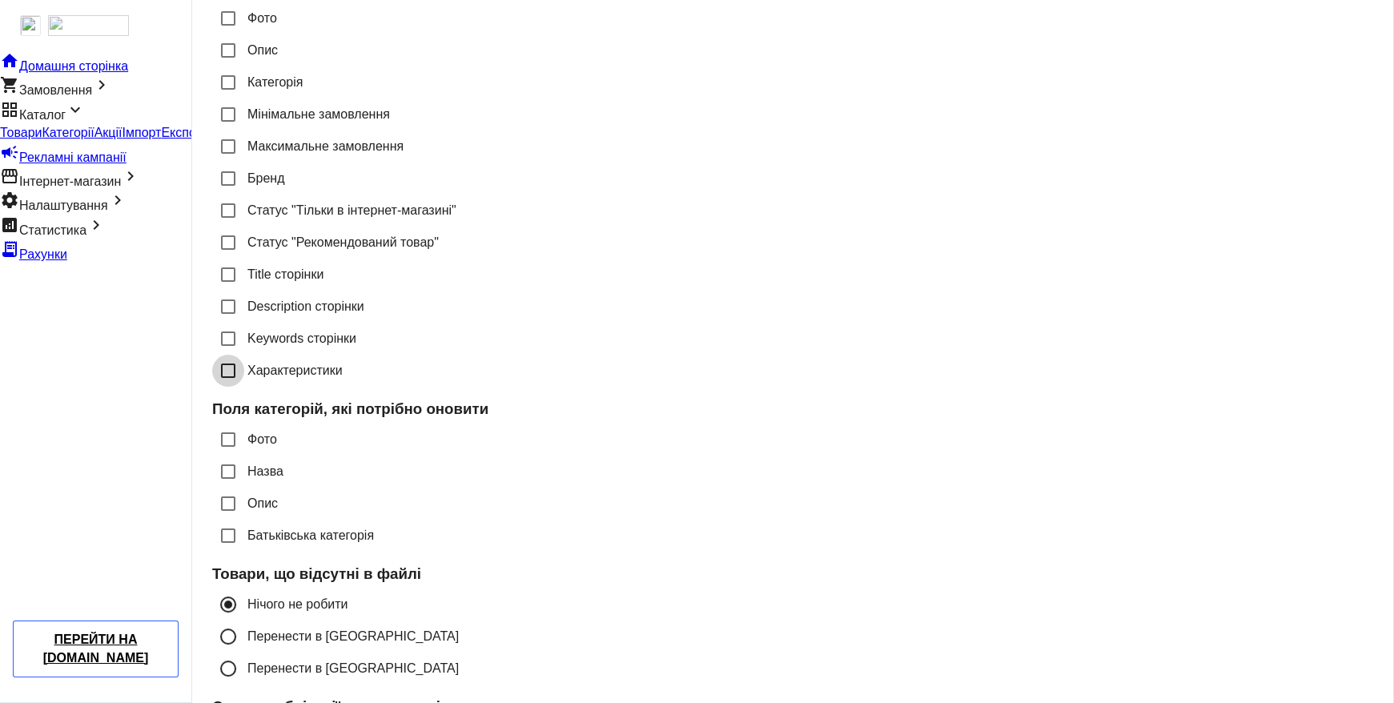
click at [244, 387] on input "Характеристики" at bounding box center [228, 371] width 32 height 32
checkbox input "true"
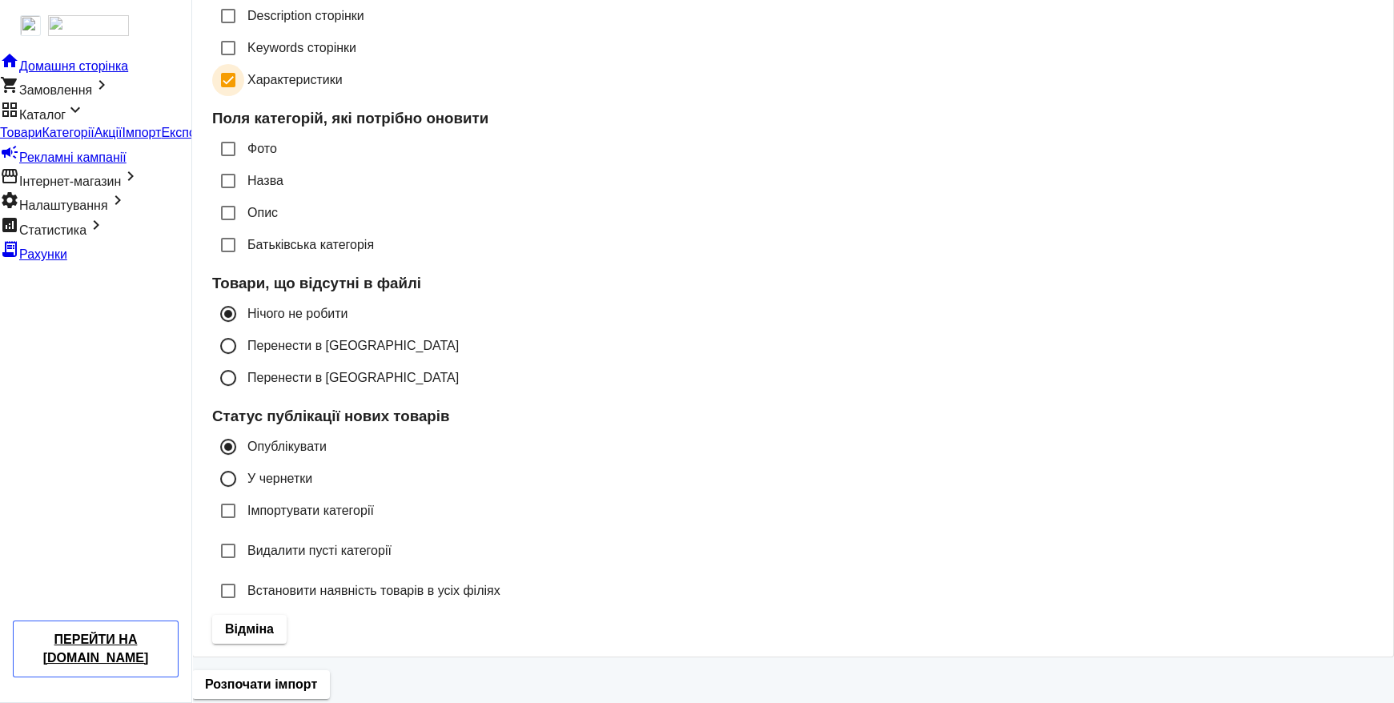
scroll to position [1338, 0]
click at [317, 676] on span "Розпочати імпорт" at bounding box center [261, 685] width 112 height 18
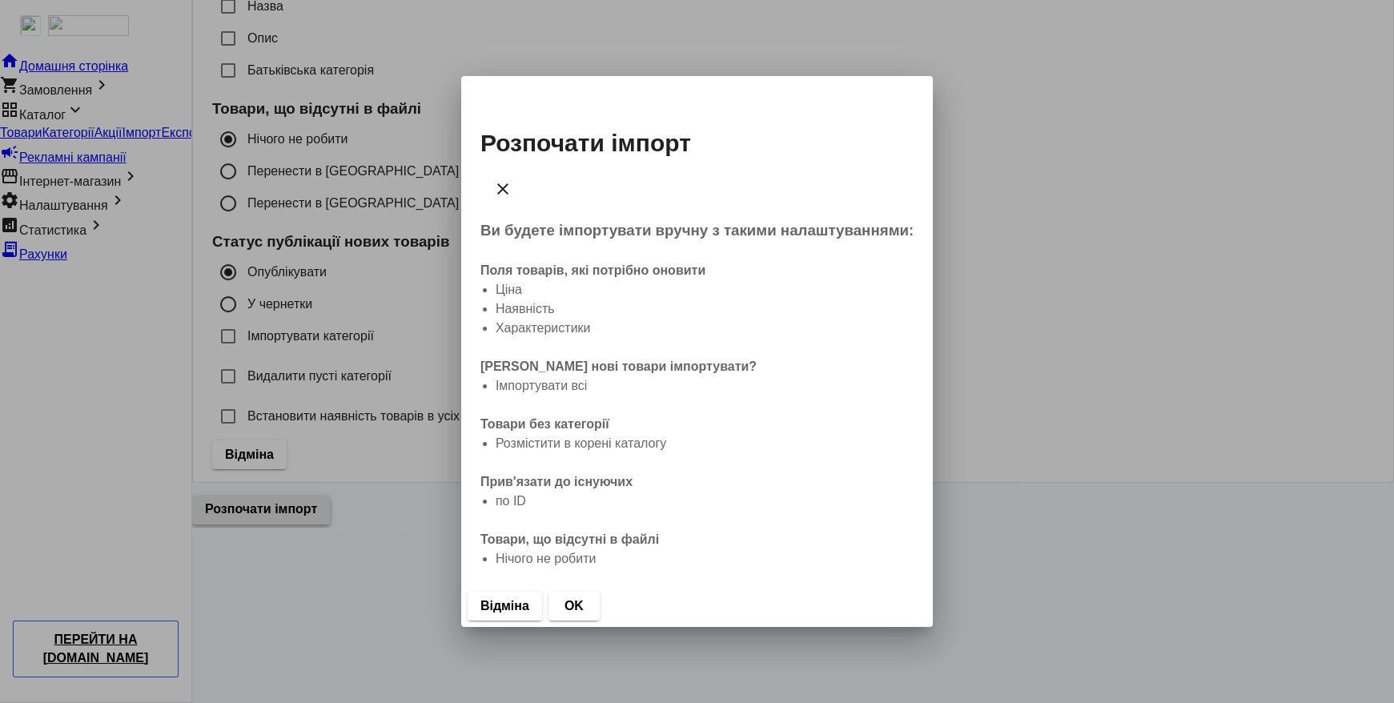
scroll to position [0, 0]
click at [600, 587] on span "button" at bounding box center [573, 606] width 51 height 38
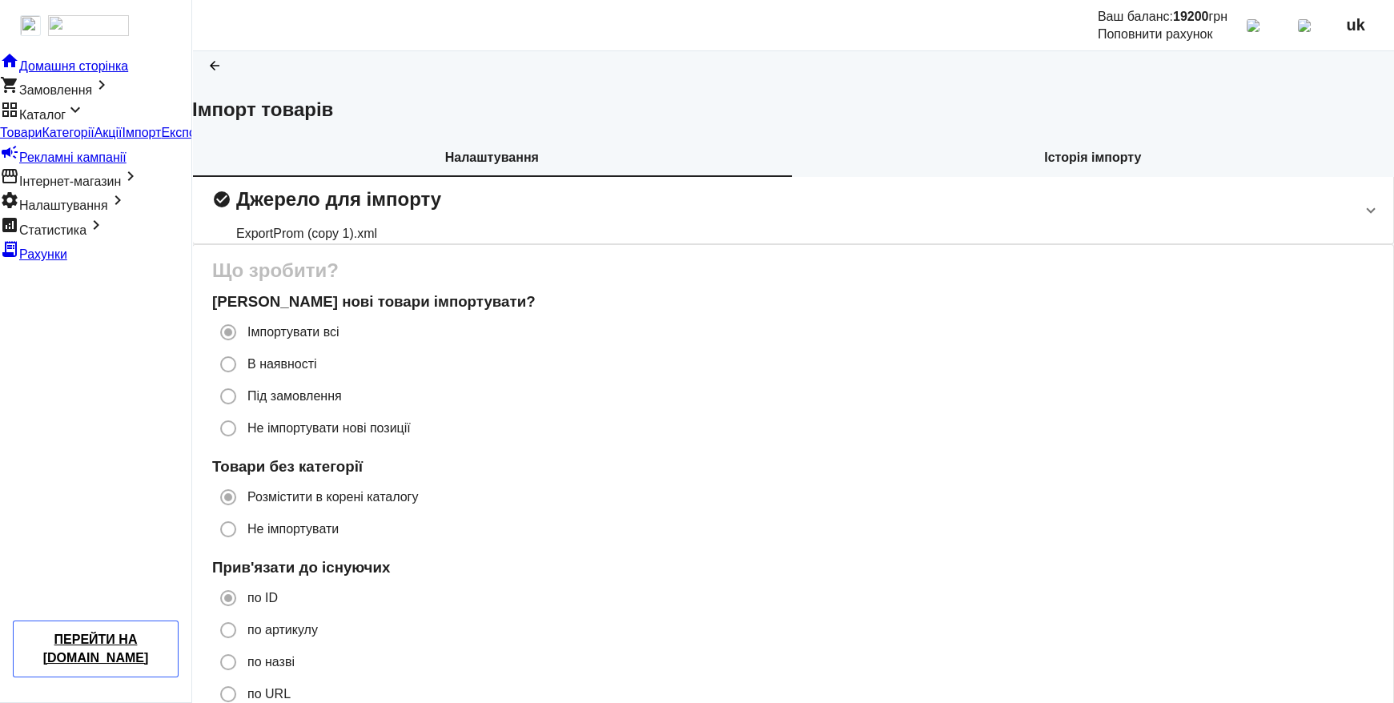
scroll to position [1338, 0]
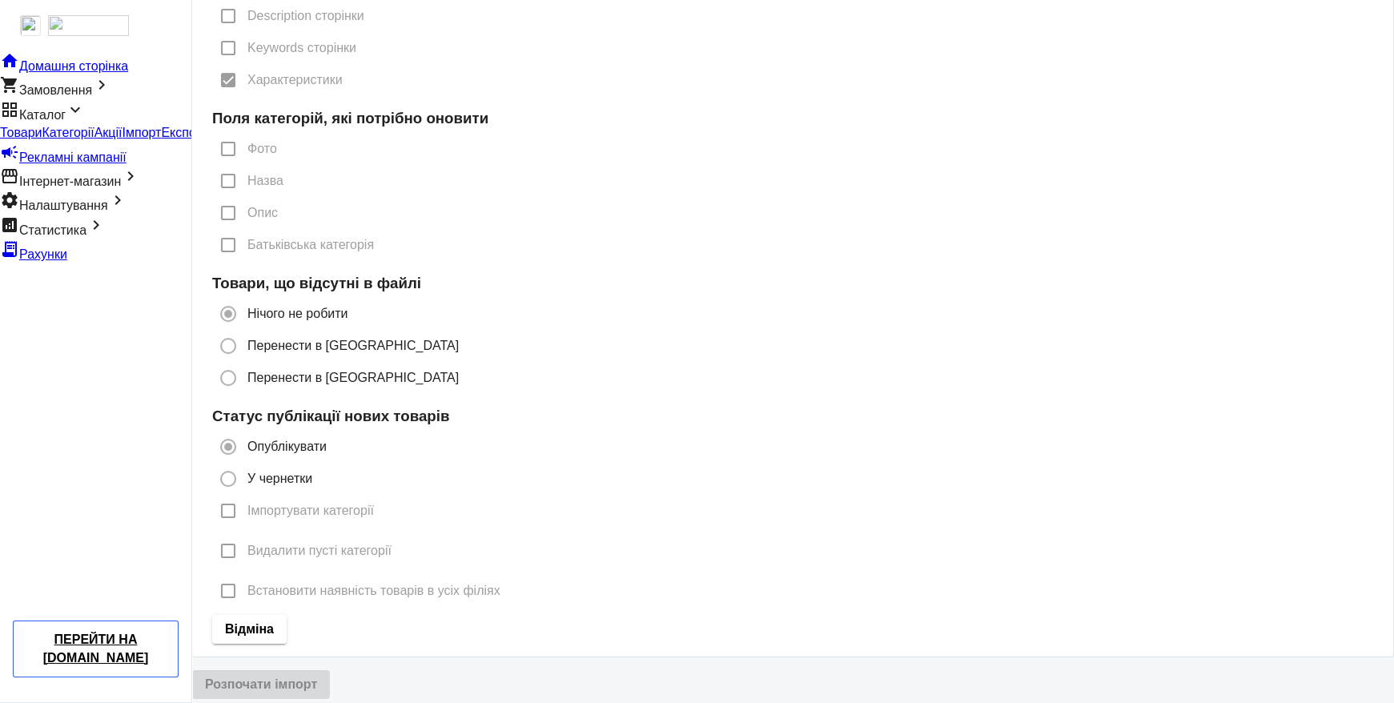
radio input "true"
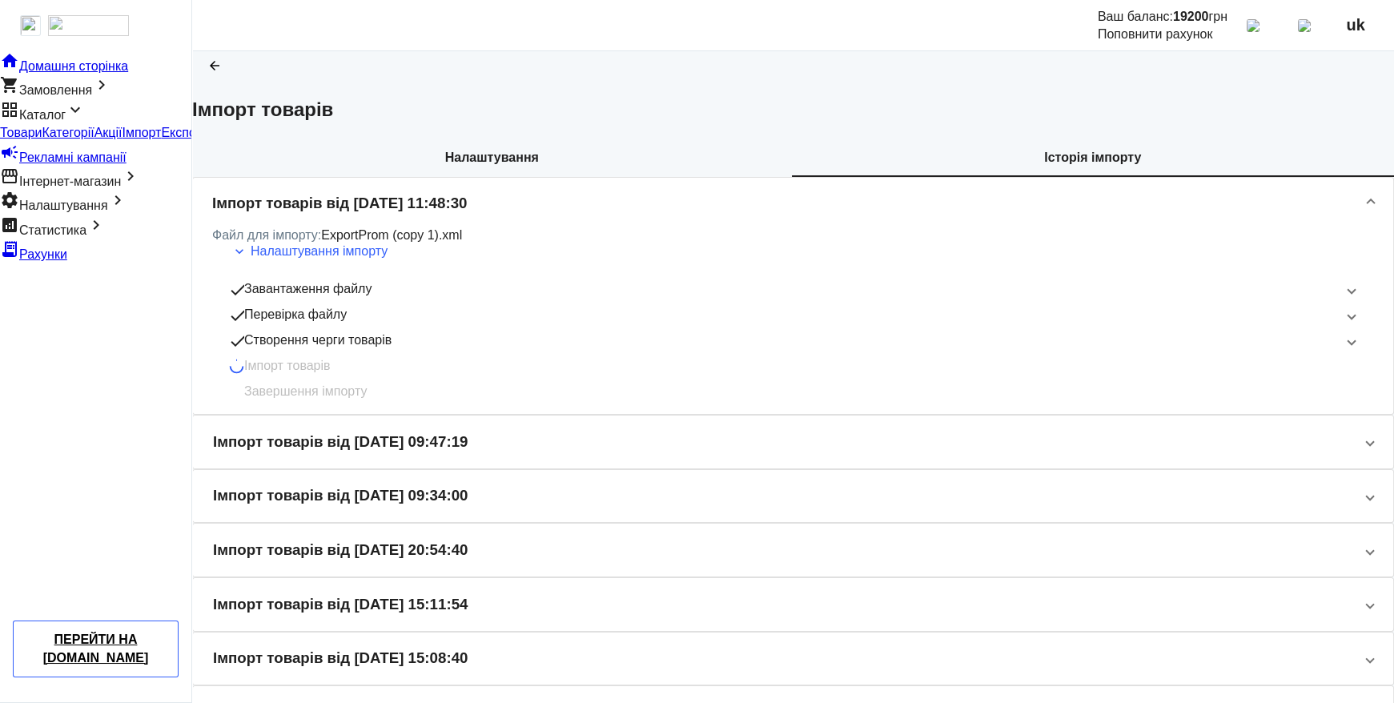
scroll to position [0, 0]
click at [331, 376] on span "Імпорт товарів" at bounding box center [287, 365] width 86 height 19
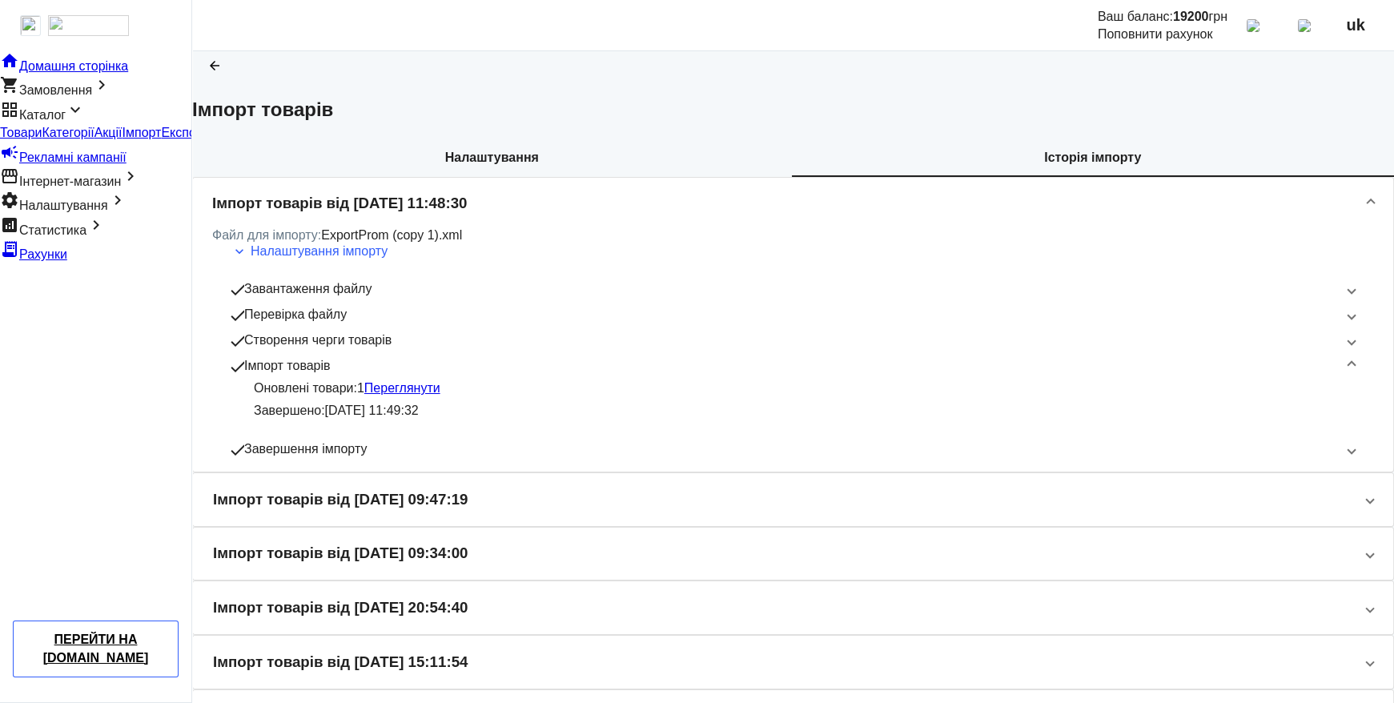
click at [440, 395] on link "Переглянути" at bounding box center [402, 388] width 76 height 14
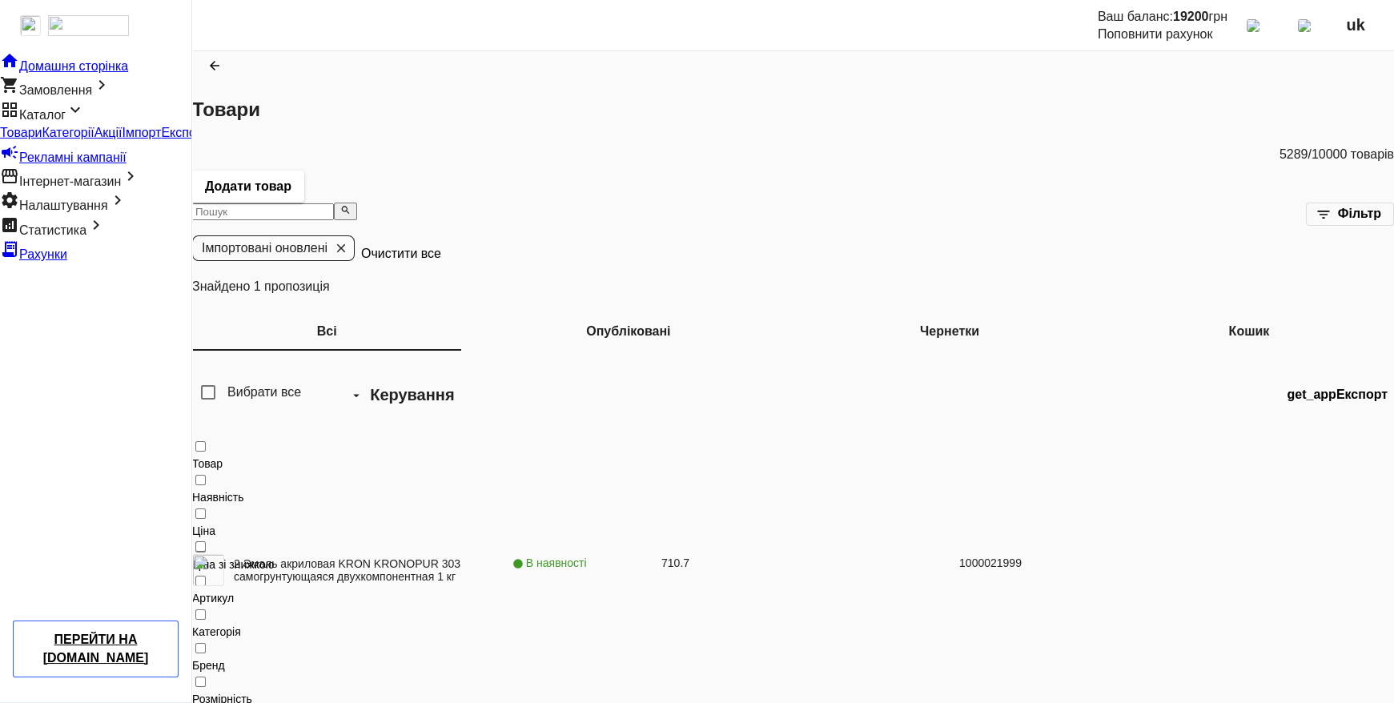
click at [123, 139] on span "Імпорт" at bounding box center [142, 133] width 39 height 14
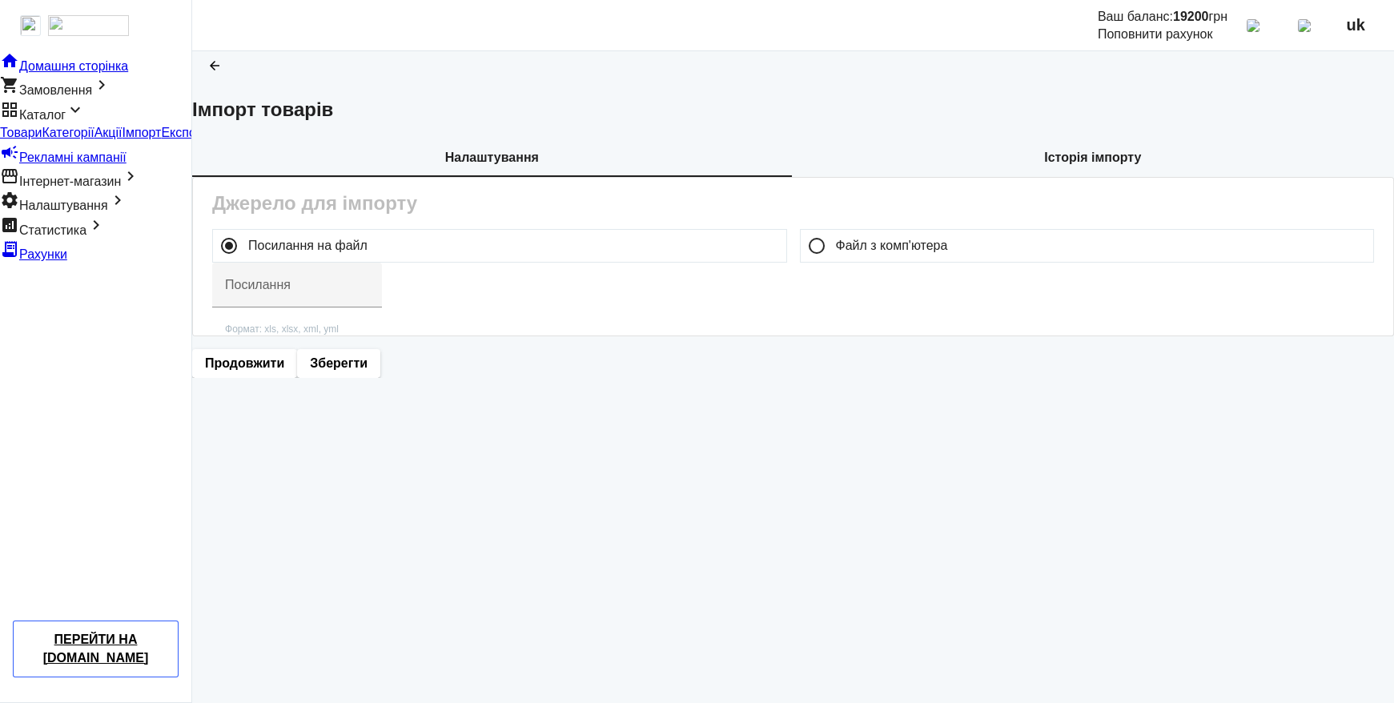
type input "[URL][DOMAIN_NAME]"
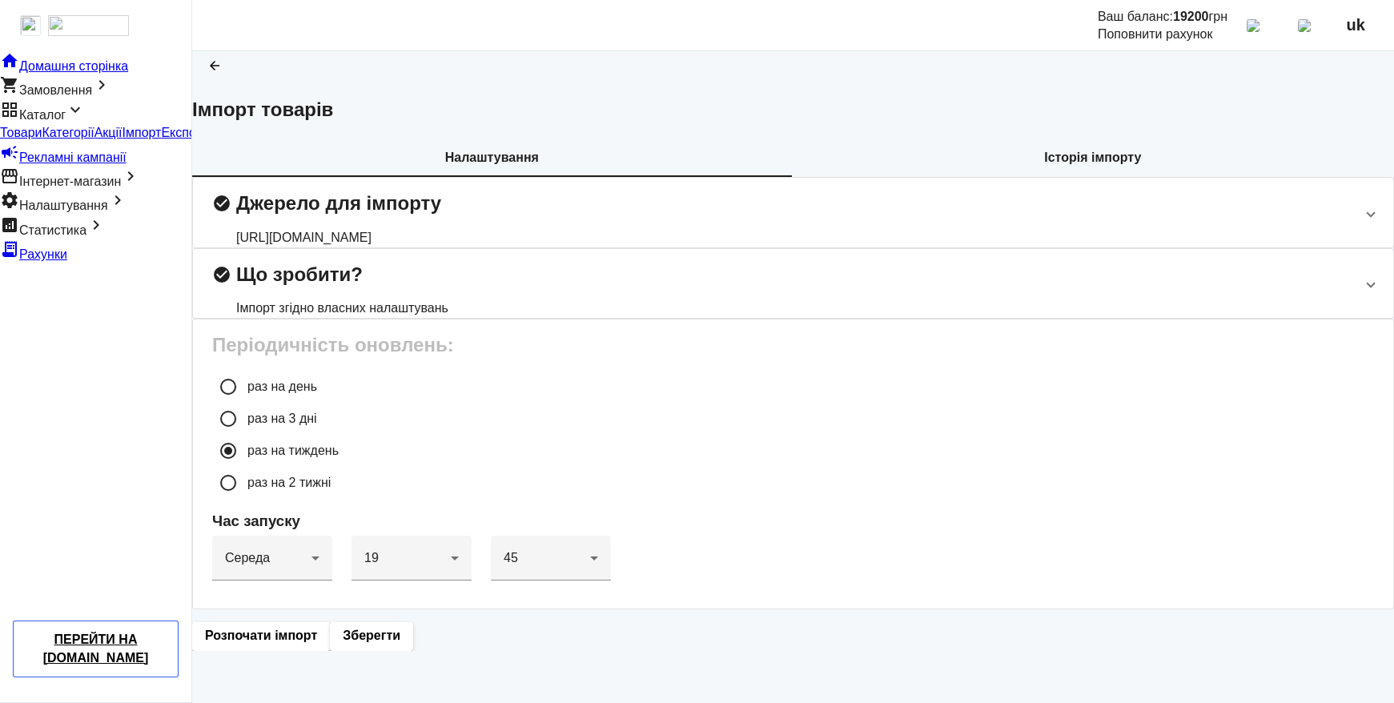
click at [1044, 164] on b "Історія імпорту" at bounding box center [1092, 157] width 97 height 13
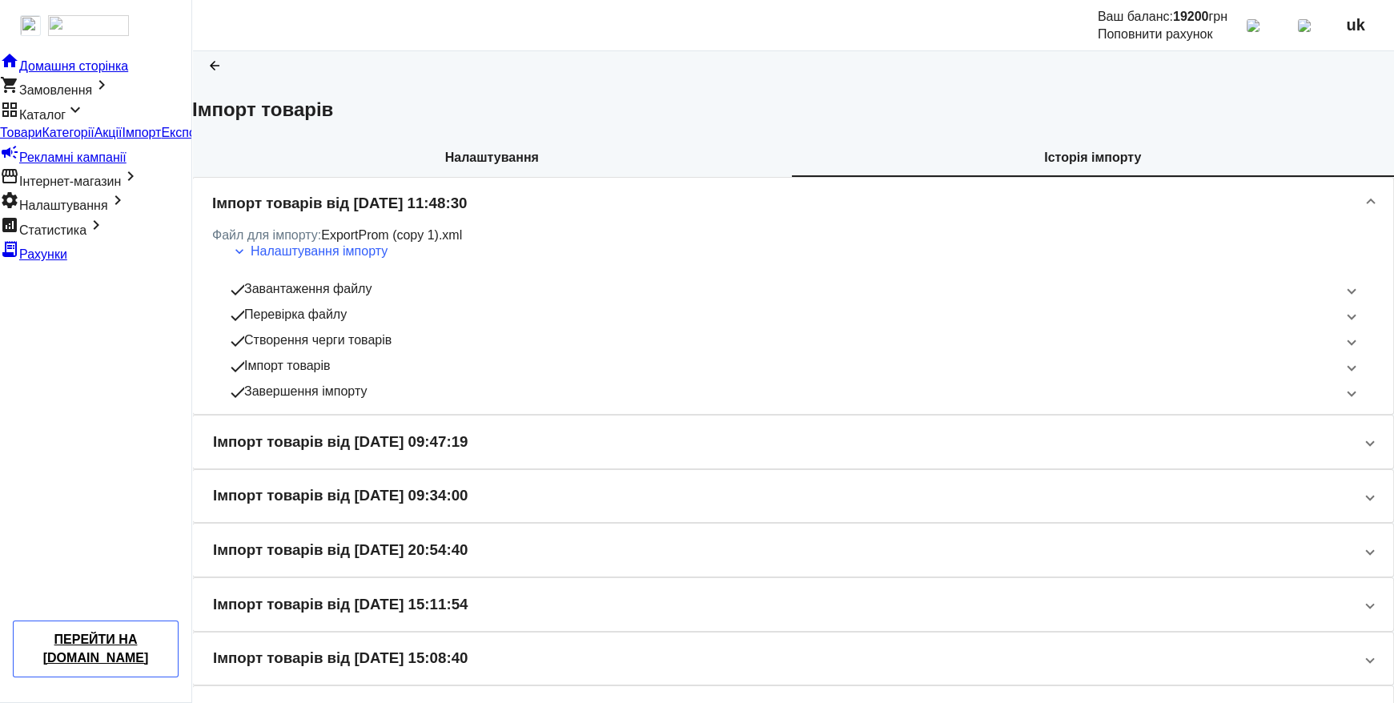
click at [445, 164] on b "Налаштування" at bounding box center [492, 157] width 94 height 13
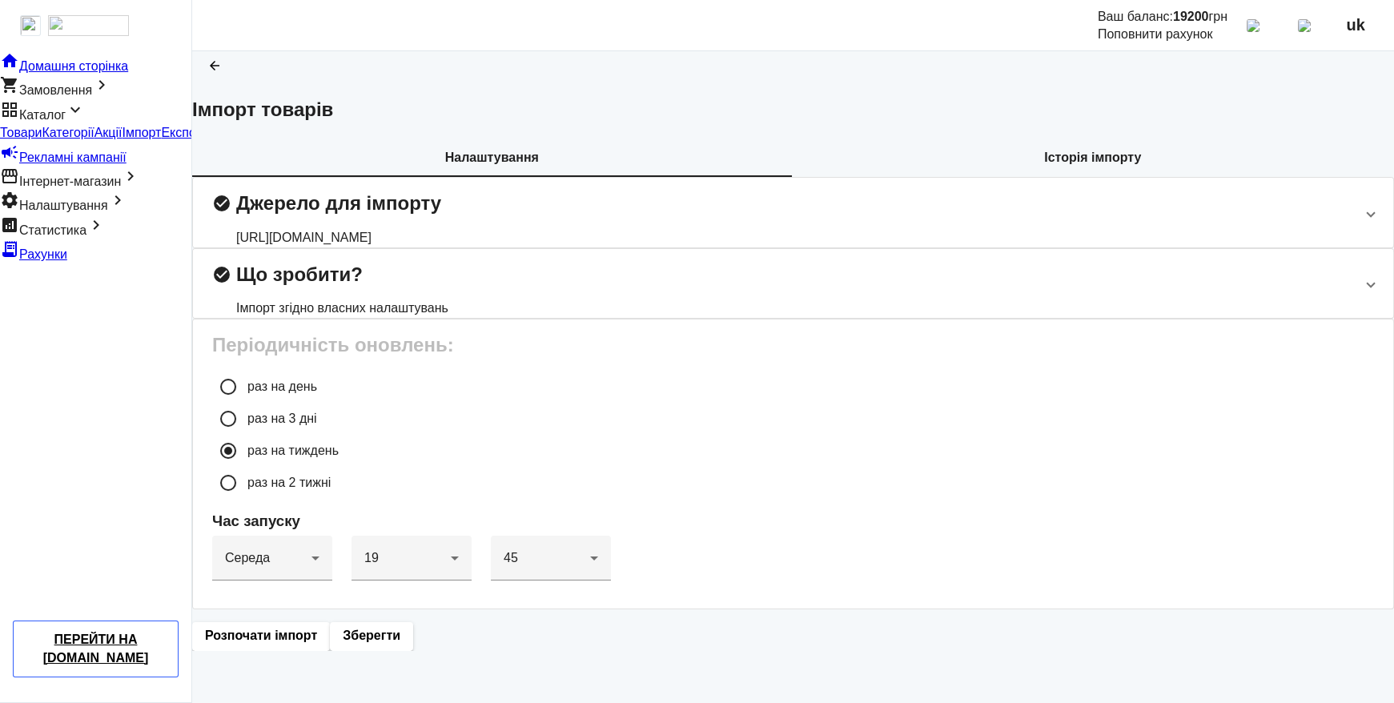
click at [441, 247] on div "[URL][DOMAIN_NAME]" at bounding box center [338, 238] width 205 height 18
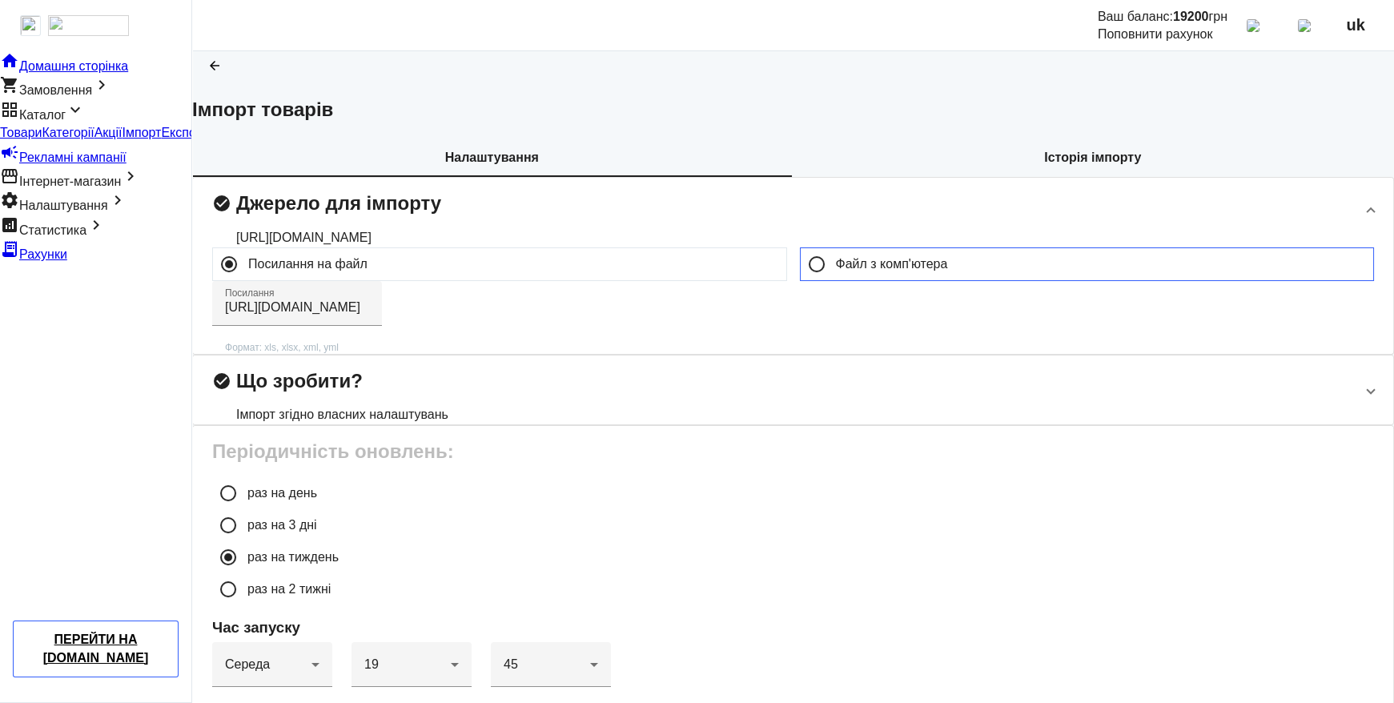
click at [815, 280] on input "Файл з комп'ютера" at bounding box center [817, 264] width 32 height 32
radio input "true"
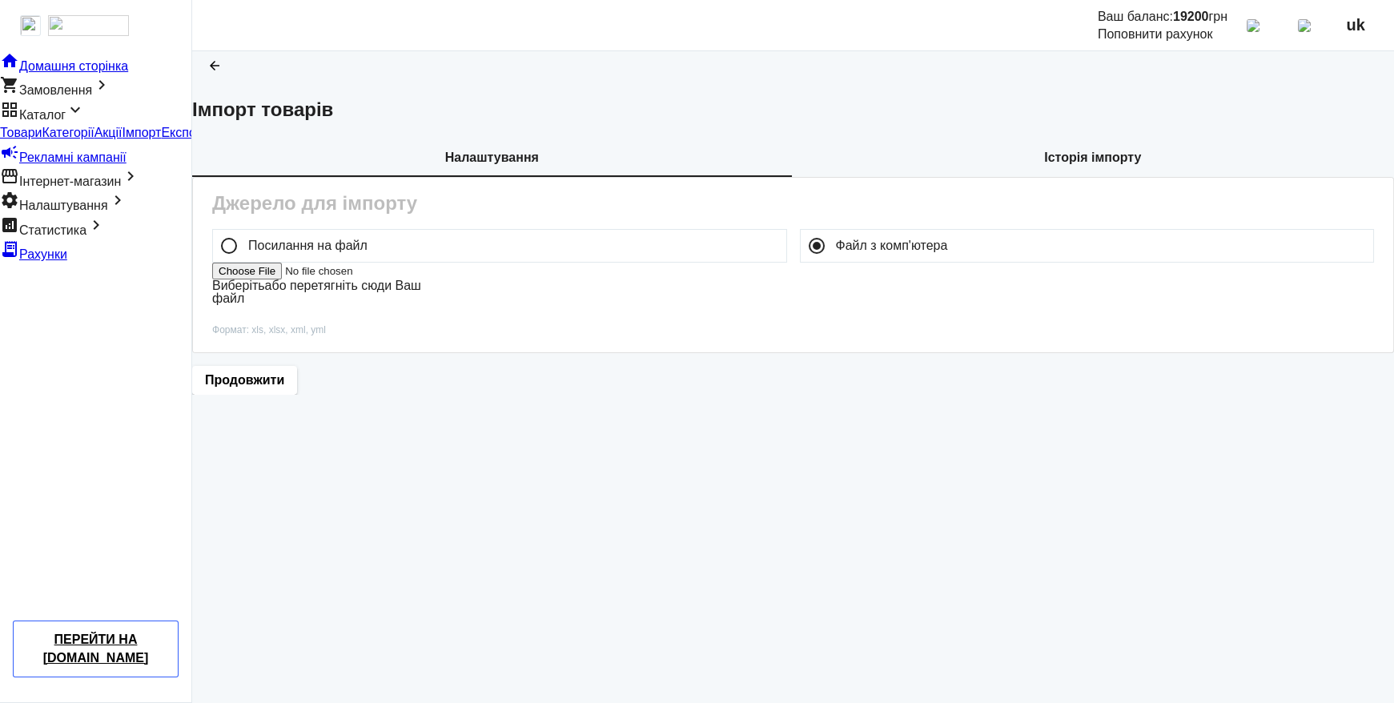
click at [421, 305] on label "Виберіть або перетягніть сюди Ваш файл" at bounding box center [316, 292] width 209 height 26
click at [415, 279] on input "Виберіть або перетягніть сюди Ваш файл" at bounding box center [313, 271] width 203 height 17
type input "C:\fakepath\ExportProm (copy 1).xml"
click at [284, 391] on span "Продовжити" at bounding box center [244, 382] width 79 height 18
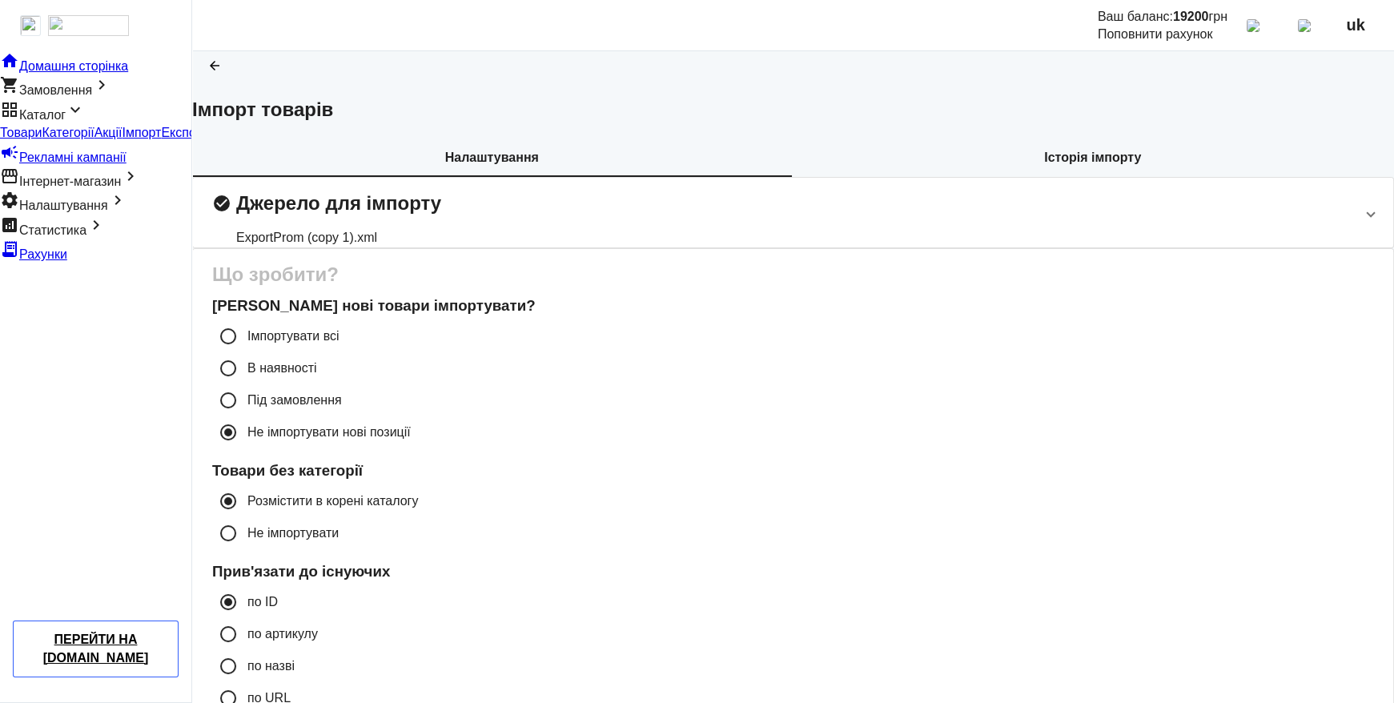
click at [339, 343] on label "Імпортувати всі" at bounding box center [291, 336] width 95 height 13
click at [244, 352] on input "Імпортувати всі" at bounding box center [228, 336] width 32 height 32
radio input "true"
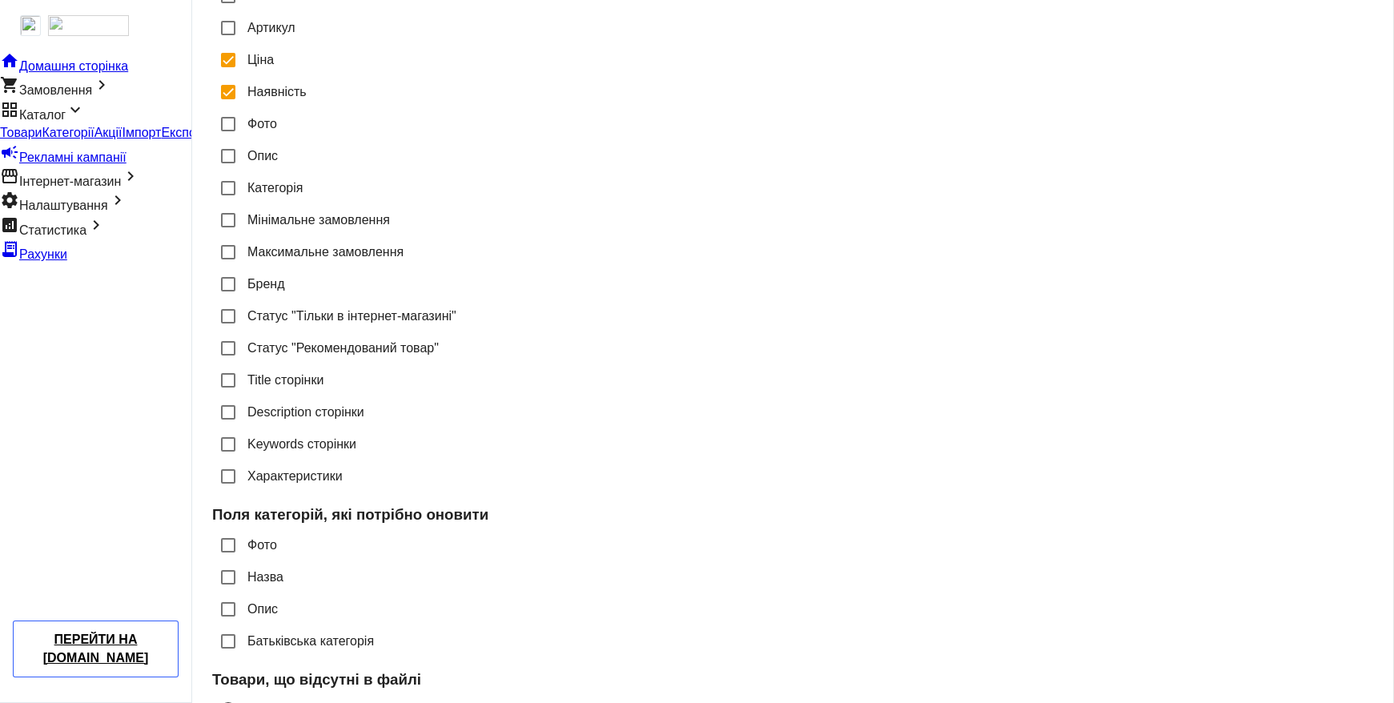
scroll to position [961, 0]
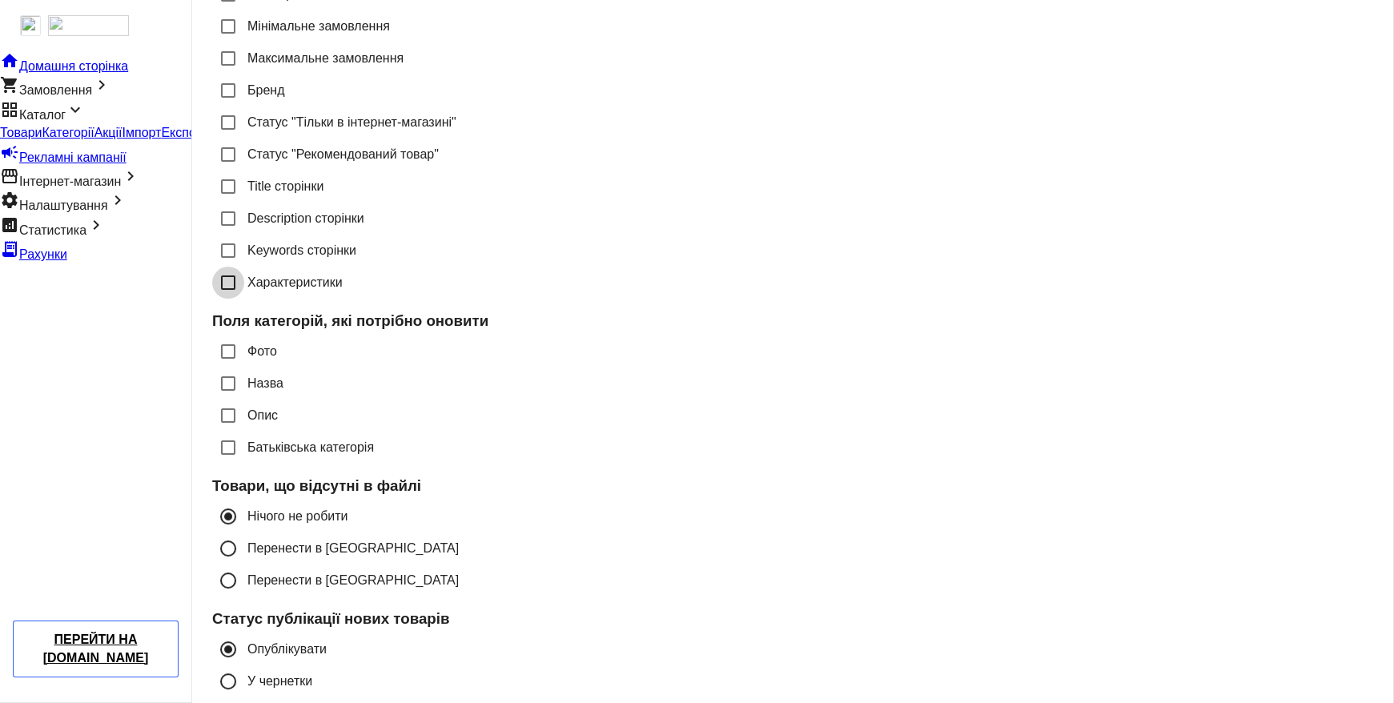
click at [244, 299] on input "Характеристики" at bounding box center [228, 283] width 32 height 32
checkbox input "true"
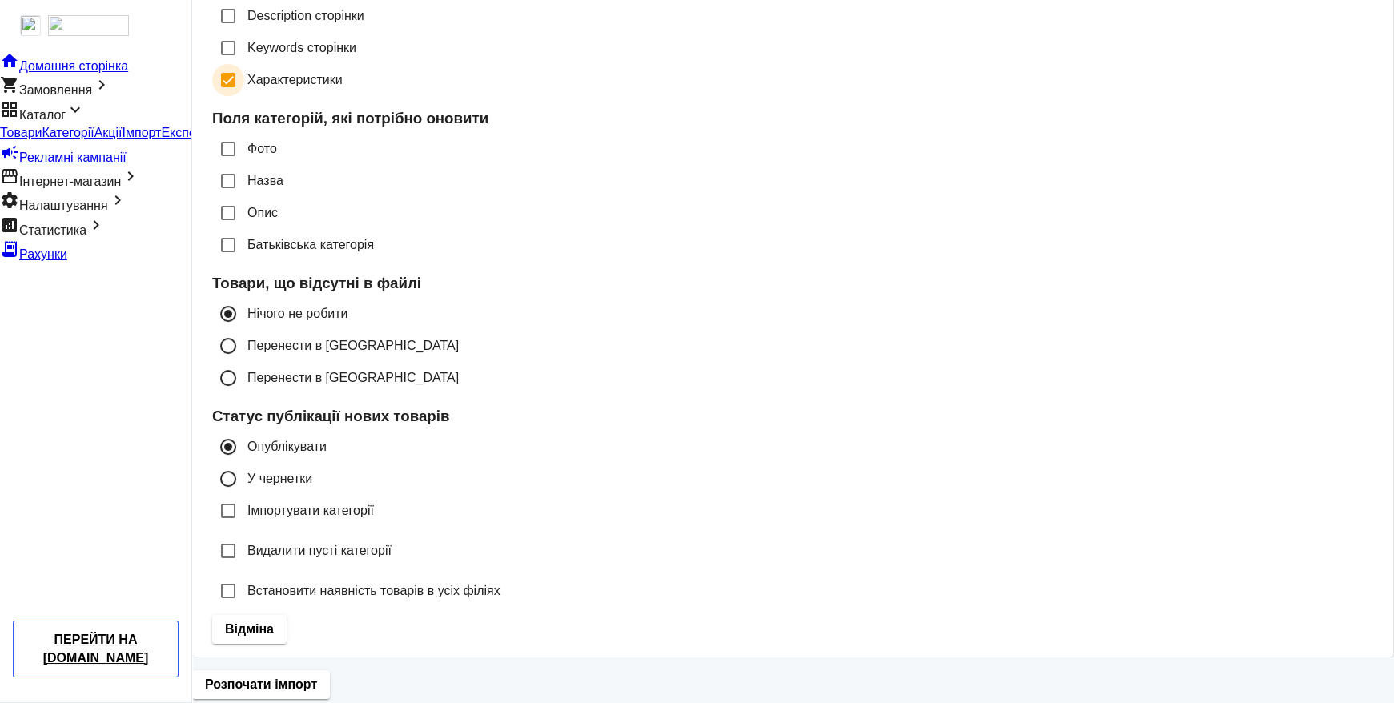
scroll to position [1338, 0]
click at [317, 676] on span "Розпочати імпорт" at bounding box center [261, 685] width 112 height 18
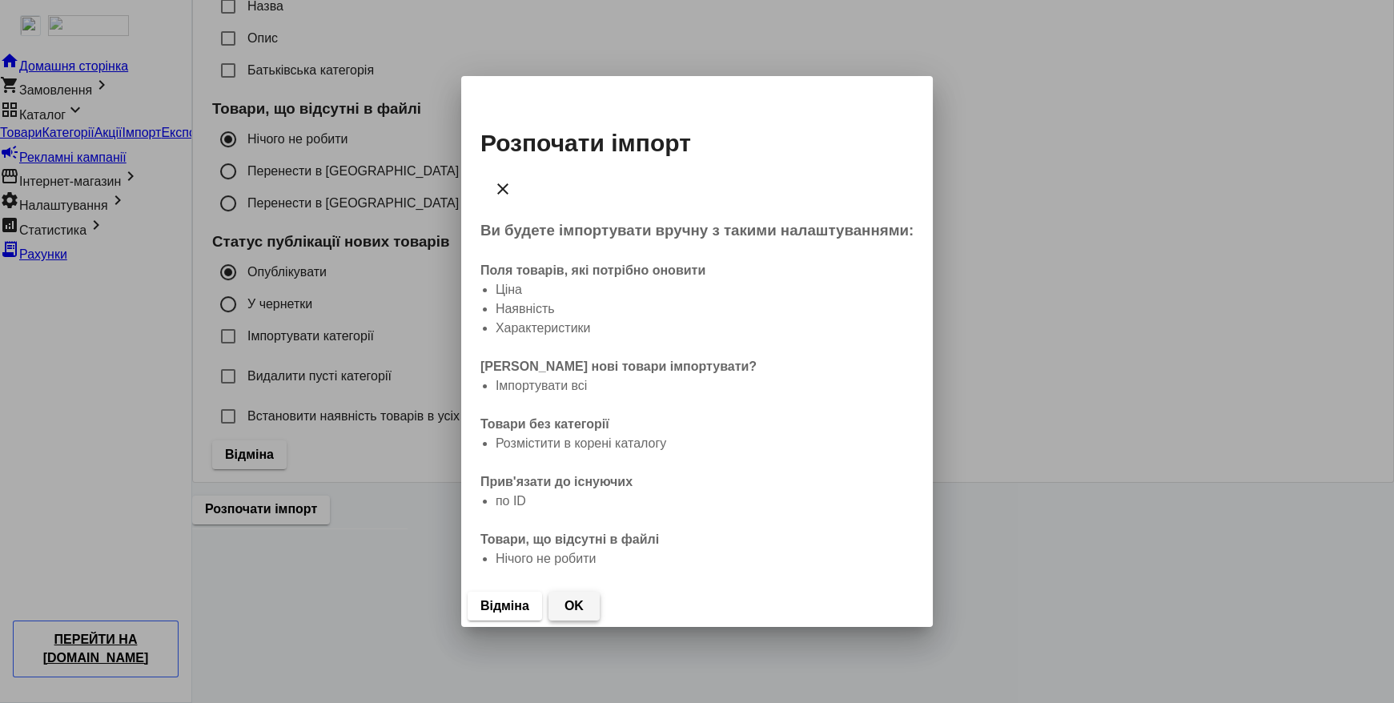
click at [584, 597] on span "OK" at bounding box center [573, 606] width 19 height 18
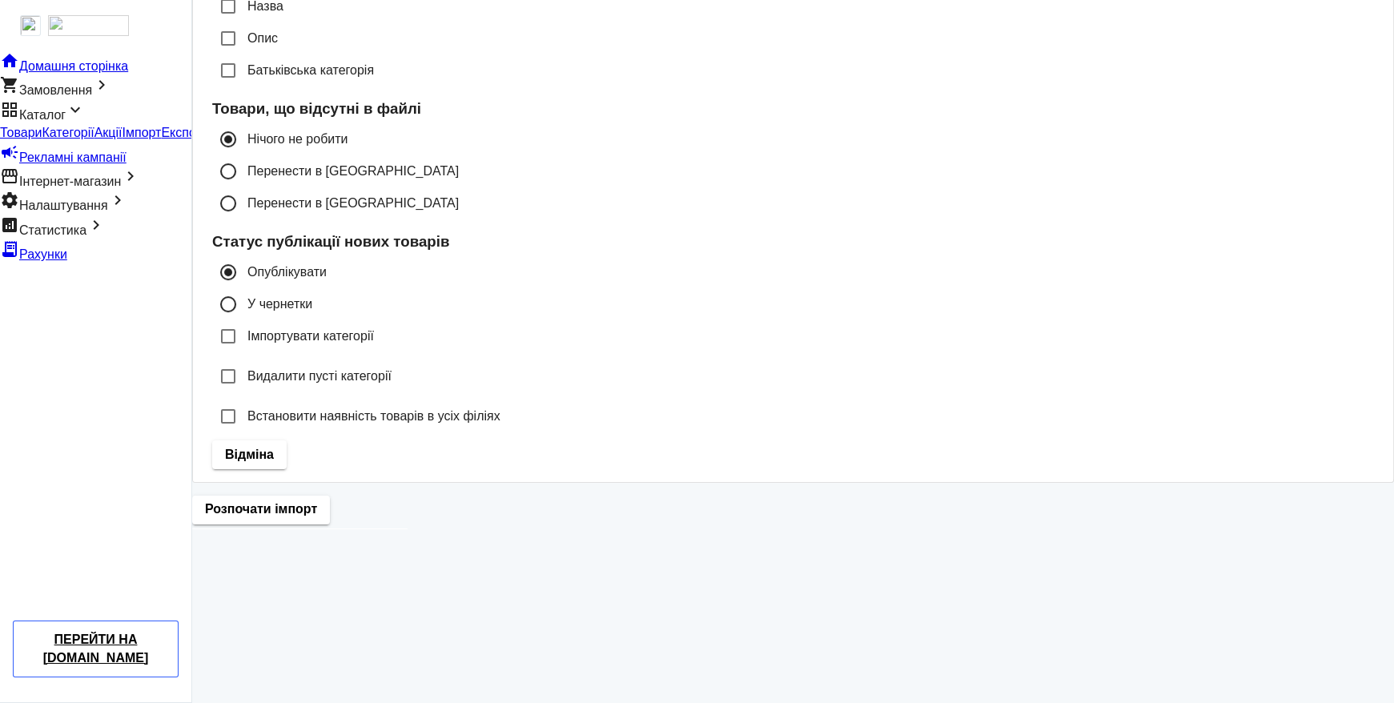
scroll to position [1338, 0]
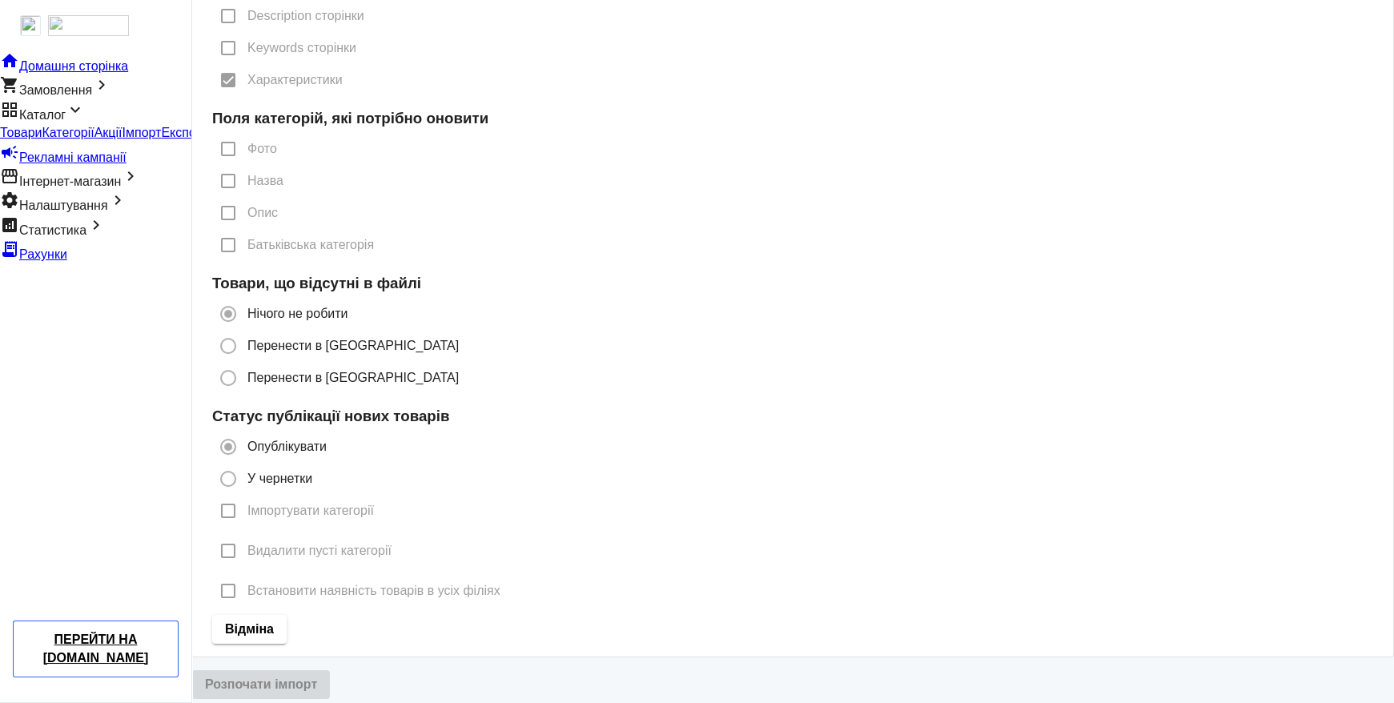
radio input "true"
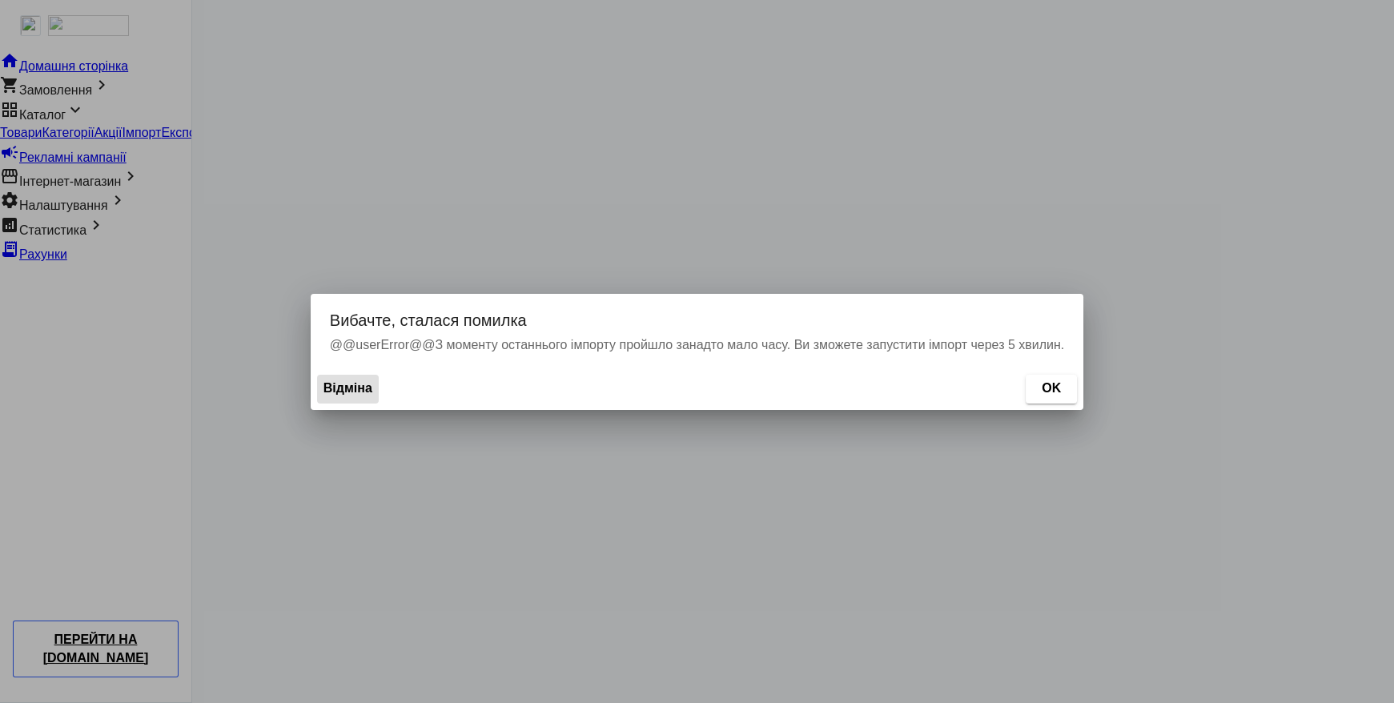
click at [351, 396] on span "Відміна" at bounding box center [347, 389] width 49 height 18
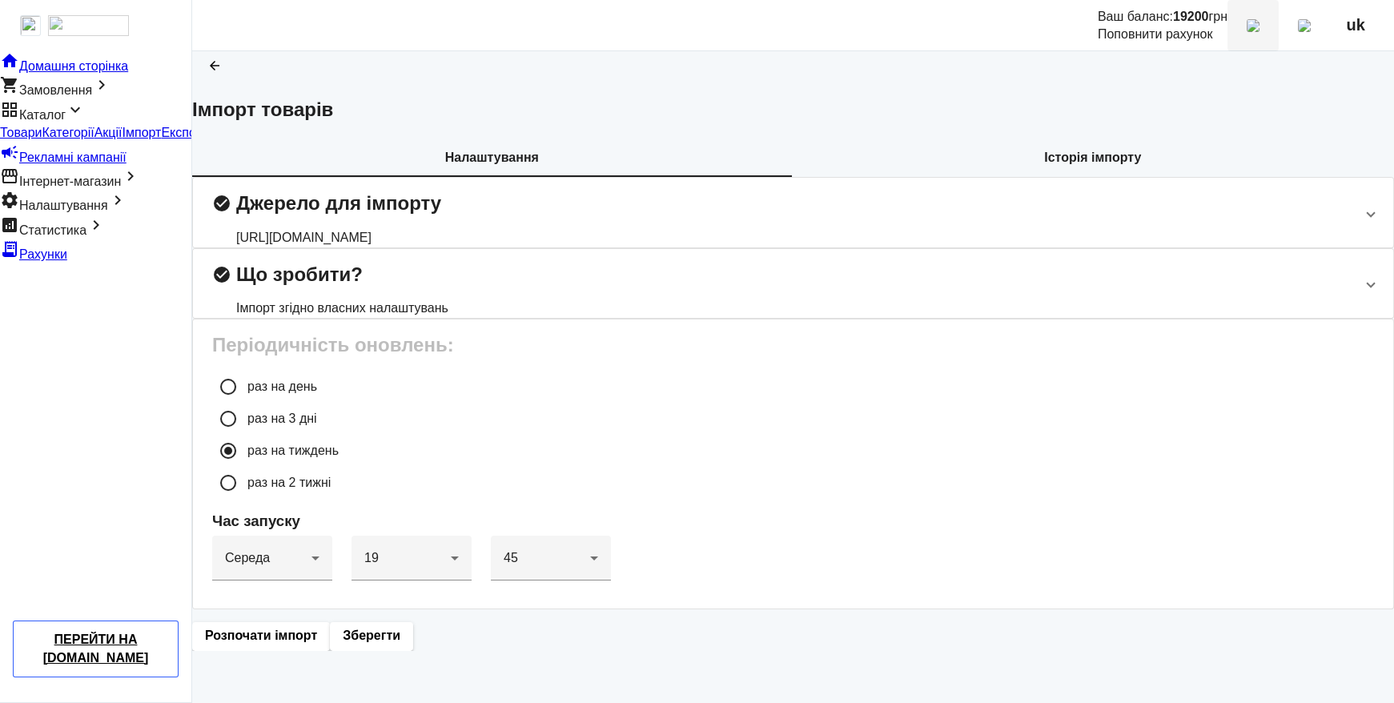
click at [1259, 32] on img at bounding box center [1253, 25] width 13 height 13
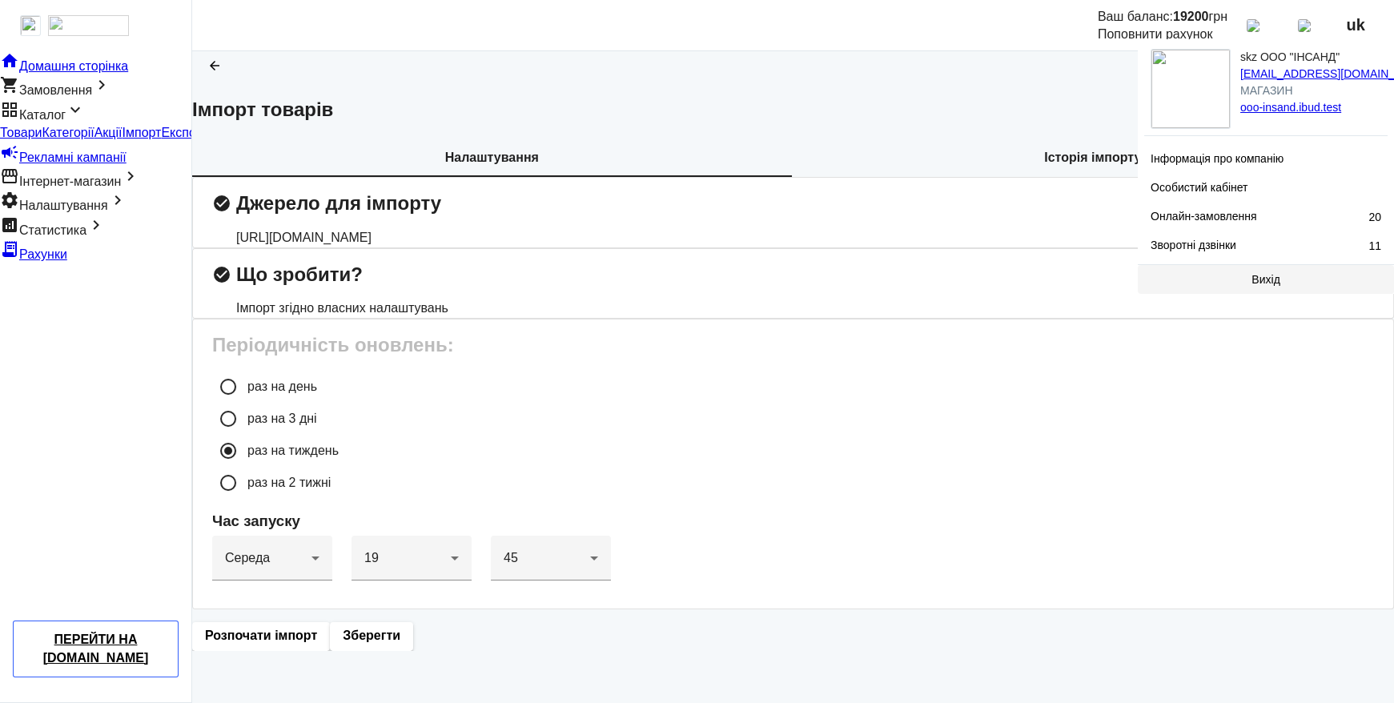
click at [1263, 286] on span "Вихід" at bounding box center [1265, 279] width 28 height 13
